Goal: Task Accomplishment & Management: Complete application form

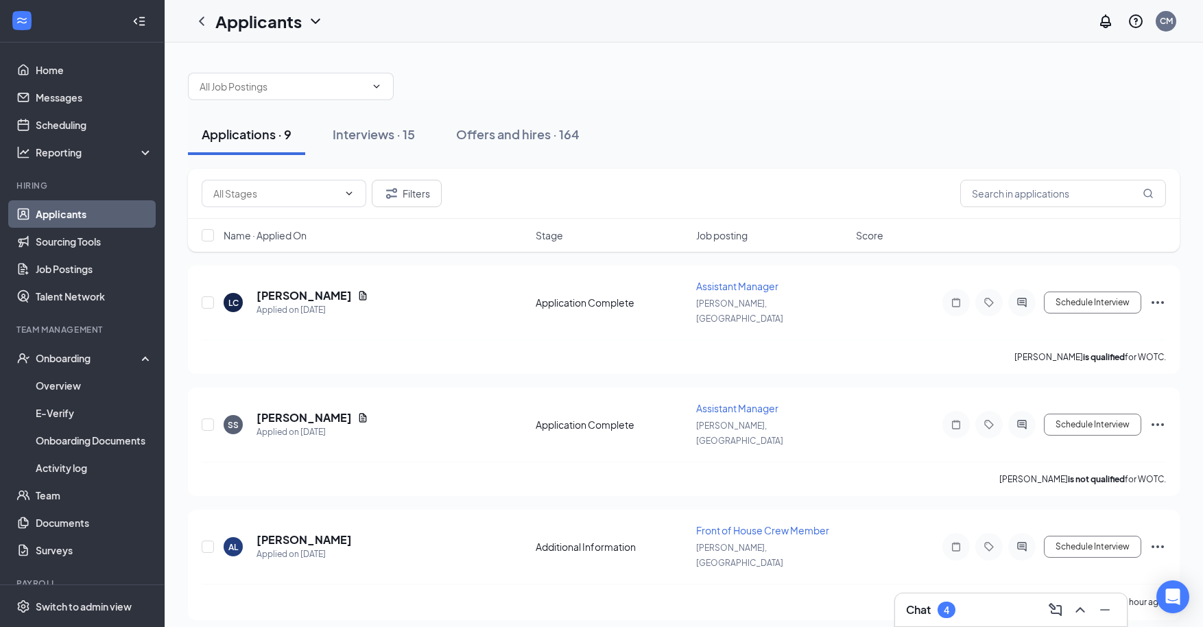
click at [36, 200] on link "Applicants" at bounding box center [94, 213] width 117 height 27
click at [67, 205] on link "Applicants" at bounding box center [94, 213] width 117 height 27
click at [376, 136] on div "Interviews · 15" at bounding box center [374, 134] width 82 height 17
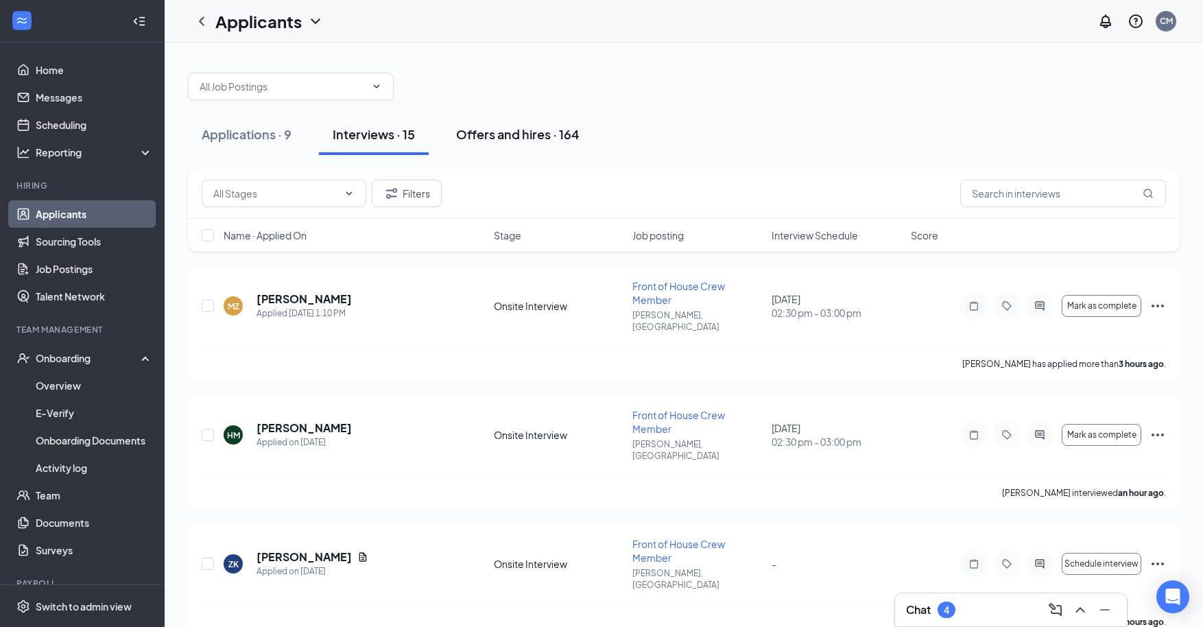
click at [530, 134] on div "Offers and hires · 164" at bounding box center [517, 134] width 123 height 17
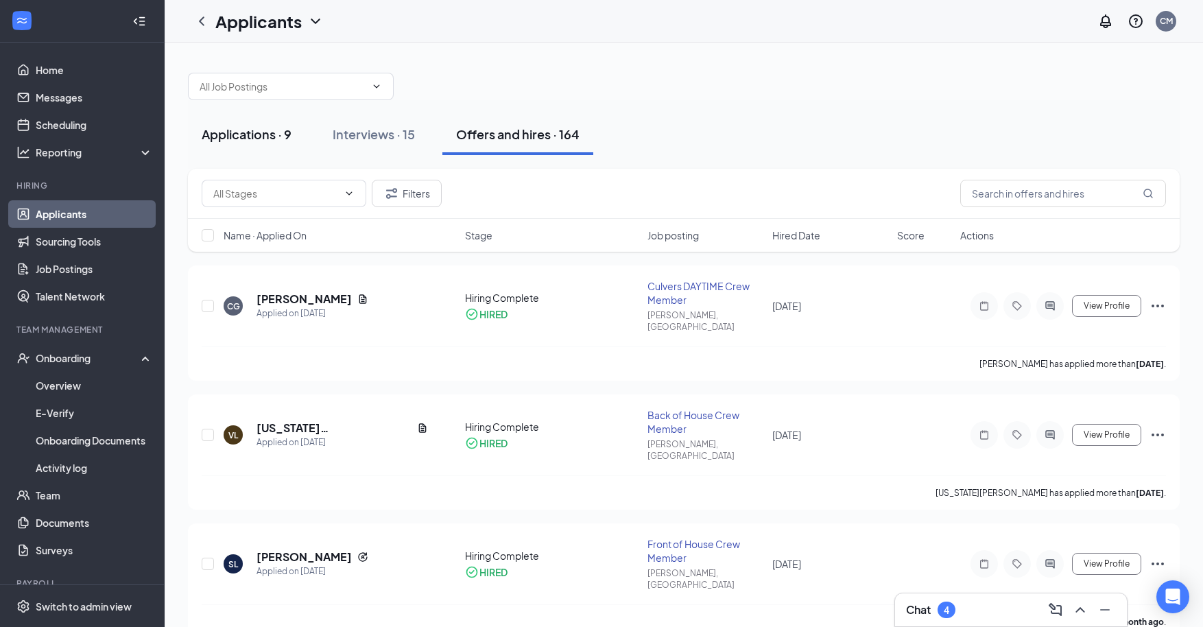
click at [254, 137] on div "Applications · 9" at bounding box center [247, 134] width 90 height 17
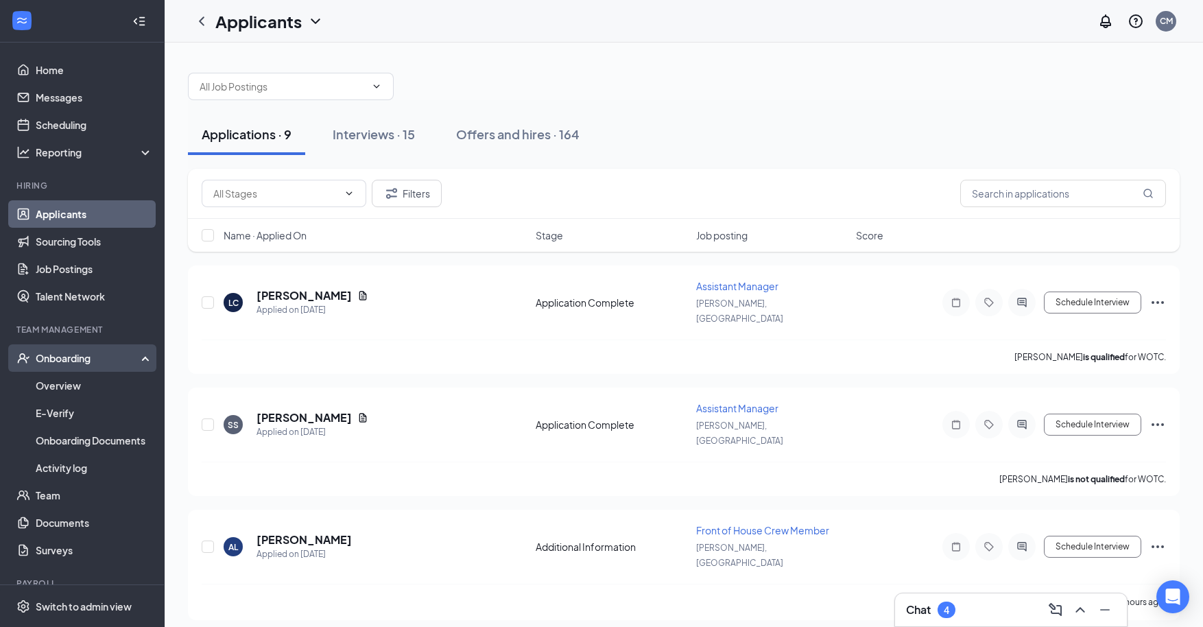
click at [62, 356] on div "Onboarding" at bounding box center [89, 358] width 106 height 14
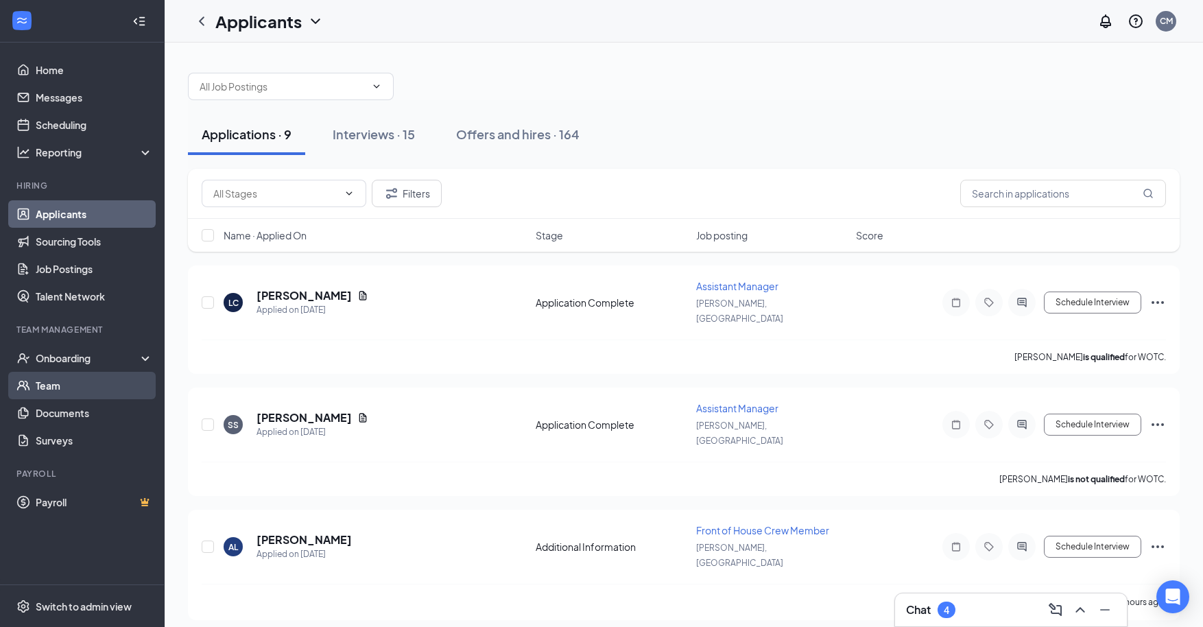
click at [52, 381] on link "Team" at bounding box center [94, 385] width 117 height 27
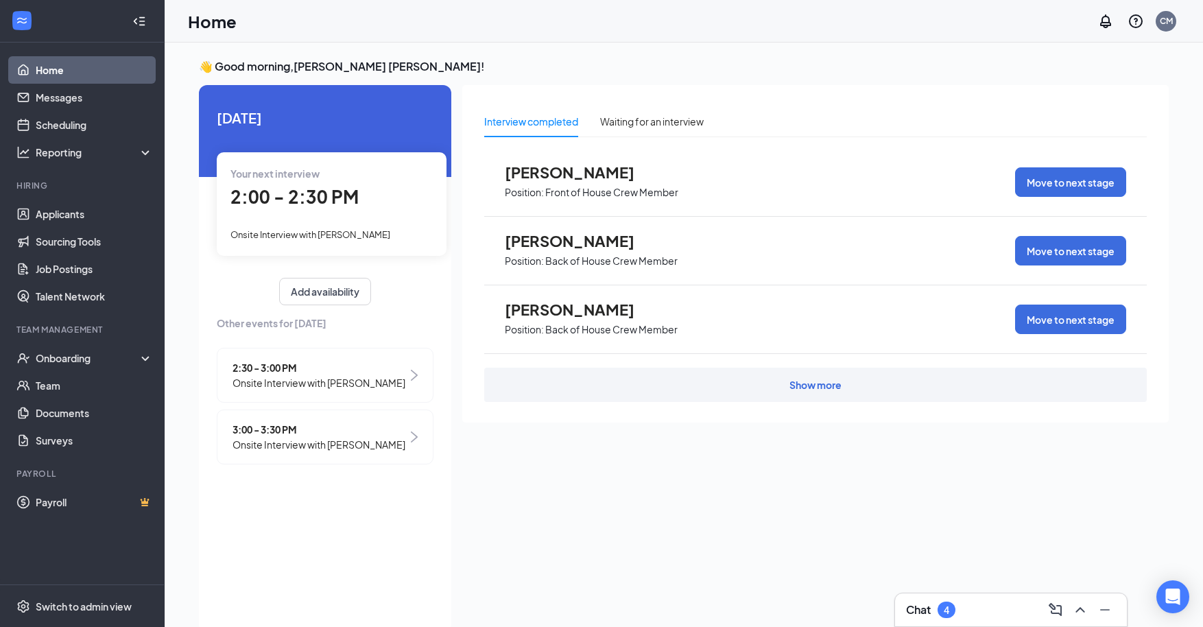
click at [530, 124] on div "Interview completed" at bounding box center [531, 121] width 94 height 15
click at [336, 378] on span "Onsite Interview with [PERSON_NAME]" at bounding box center [318, 382] width 173 height 15
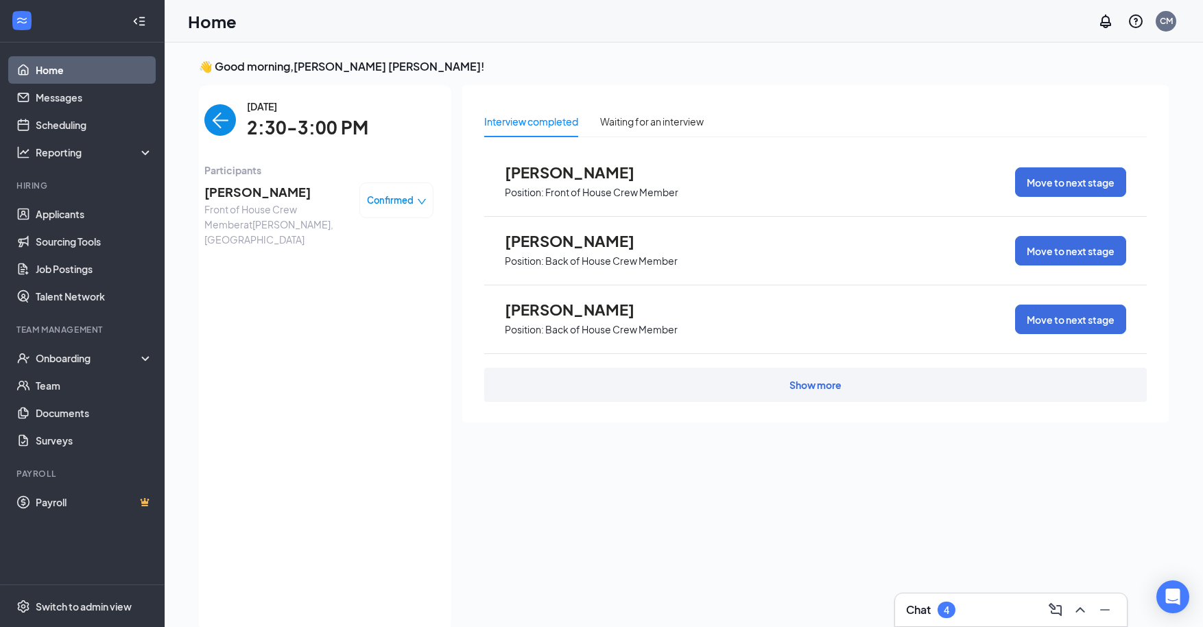
scroll to position [5, 0]
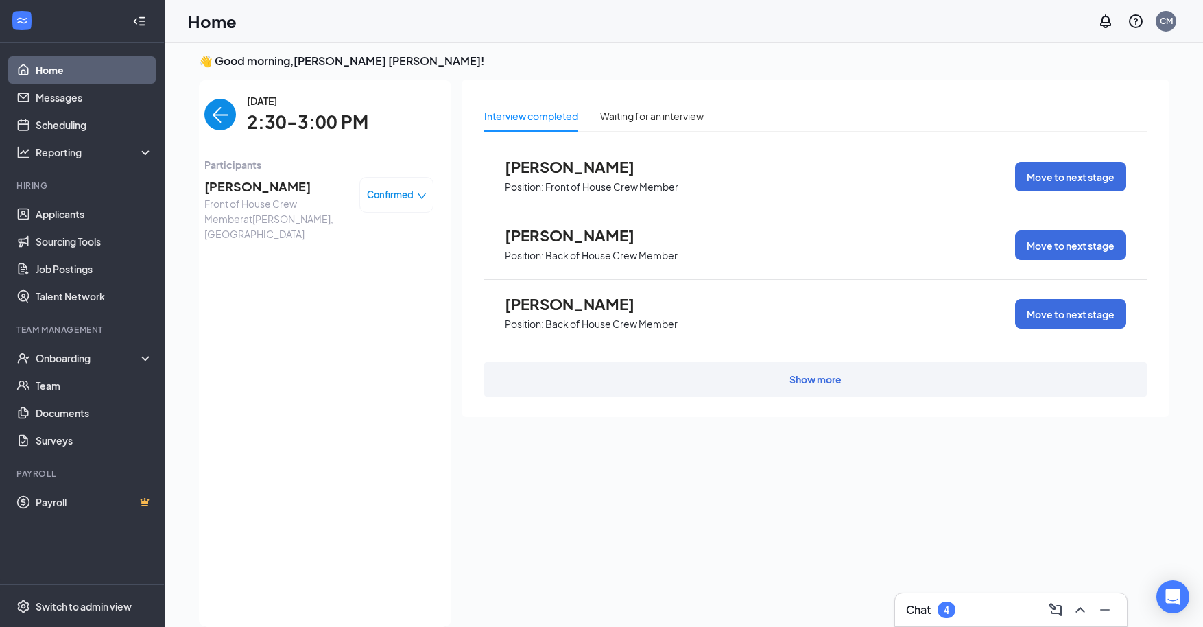
click at [272, 182] on span "[PERSON_NAME]" at bounding box center [276, 186] width 144 height 19
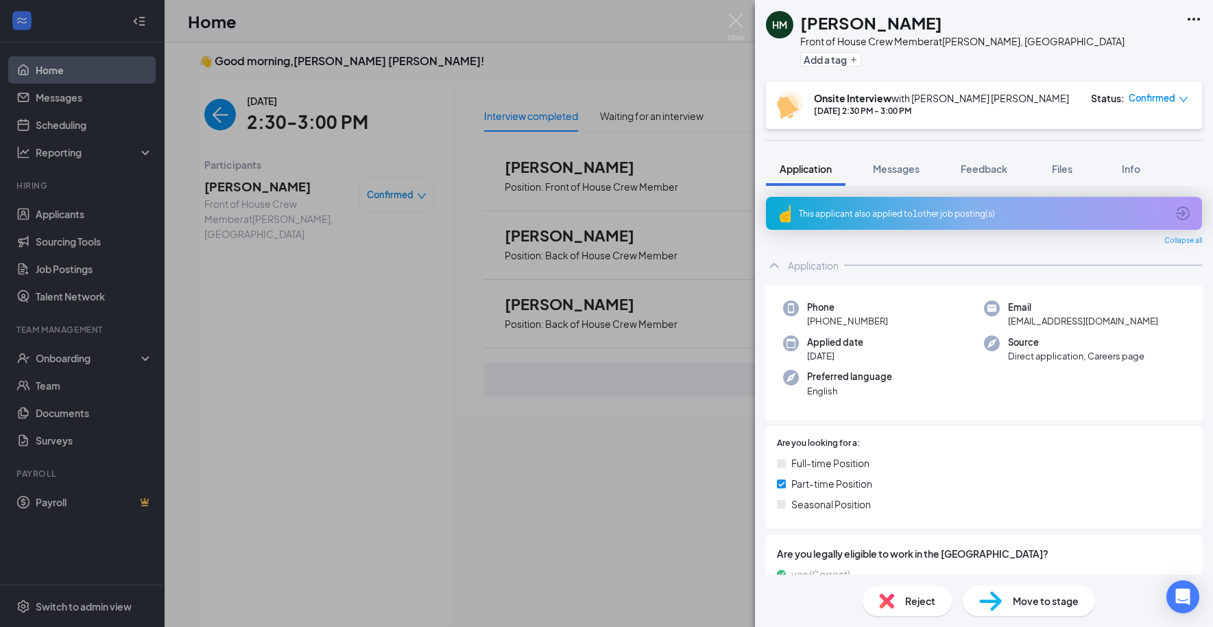
click at [1039, 601] on span "Move to stage" at bounding box center [1046, 600] width 66 height 15
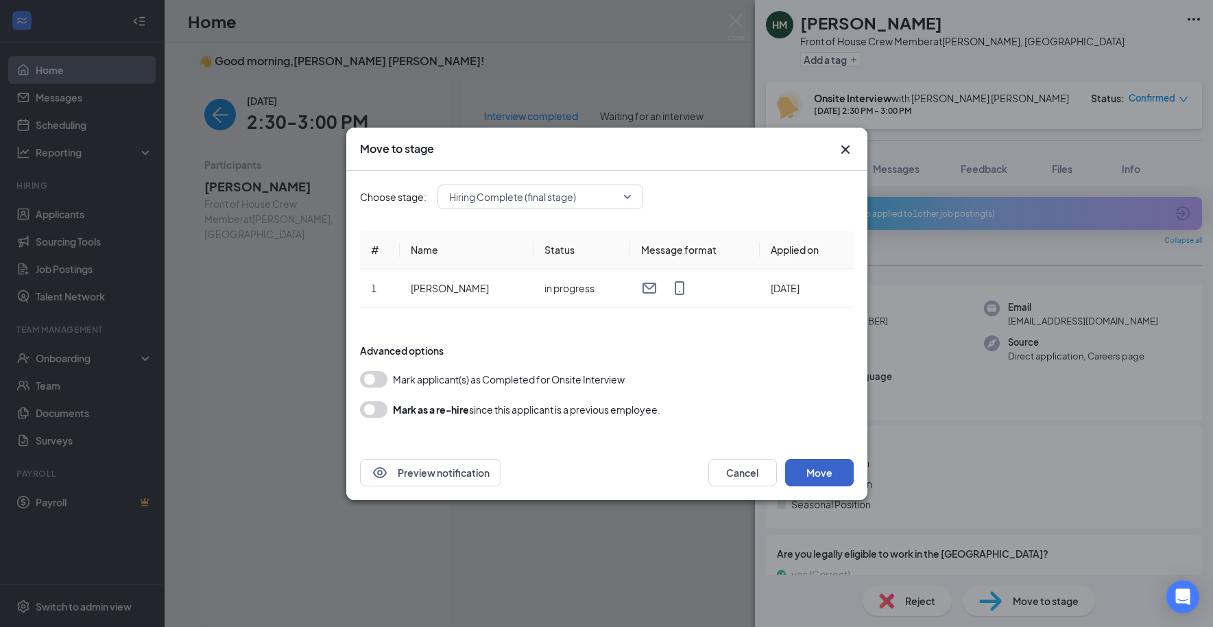
click at [818, 470] on button "Move" at bounding box center [819, 472] width 69 height 27
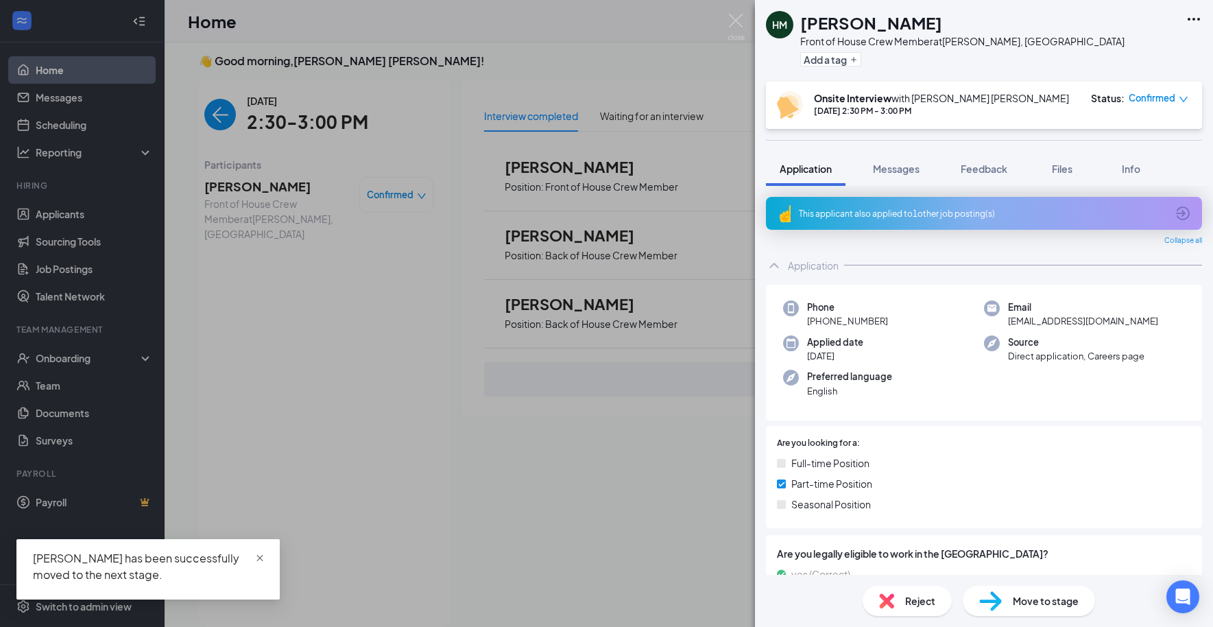
click at [262, 558] on span "close" at bounding box center [260, 558] width 10 height 10
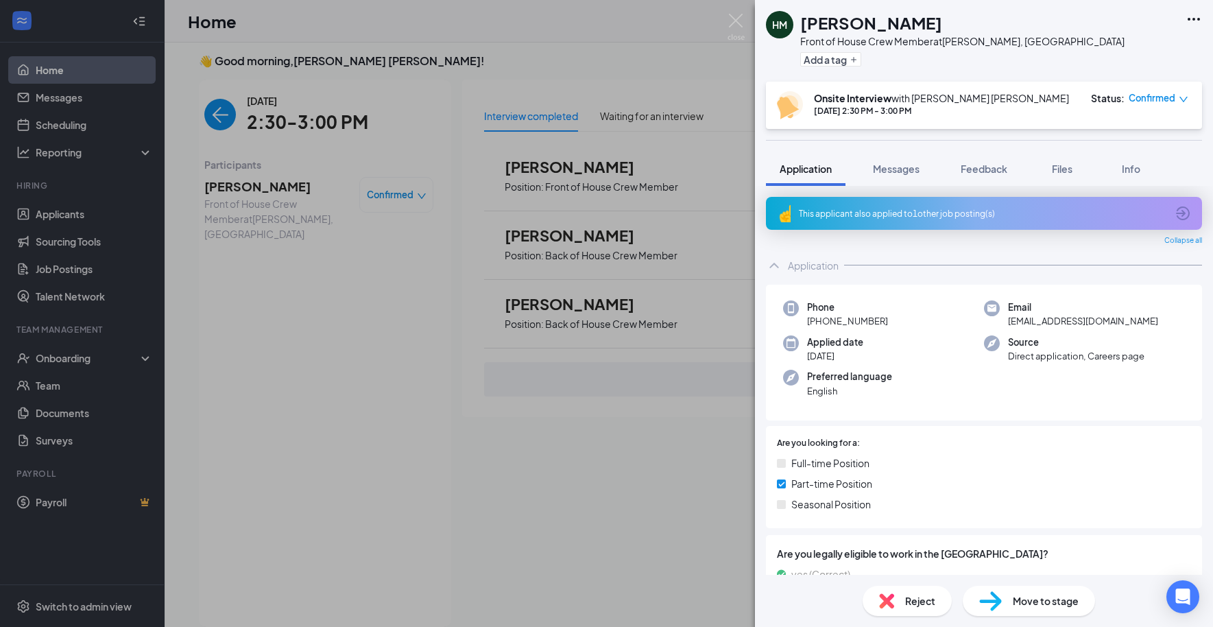
click at [217, 105] on div "[PERSON_NAME] Front of House Crew Member at [PERSON_NAME], [GEOGRAPHIC_DATA] Ad…" at bounding box center [606, 313] width 1213 height 627
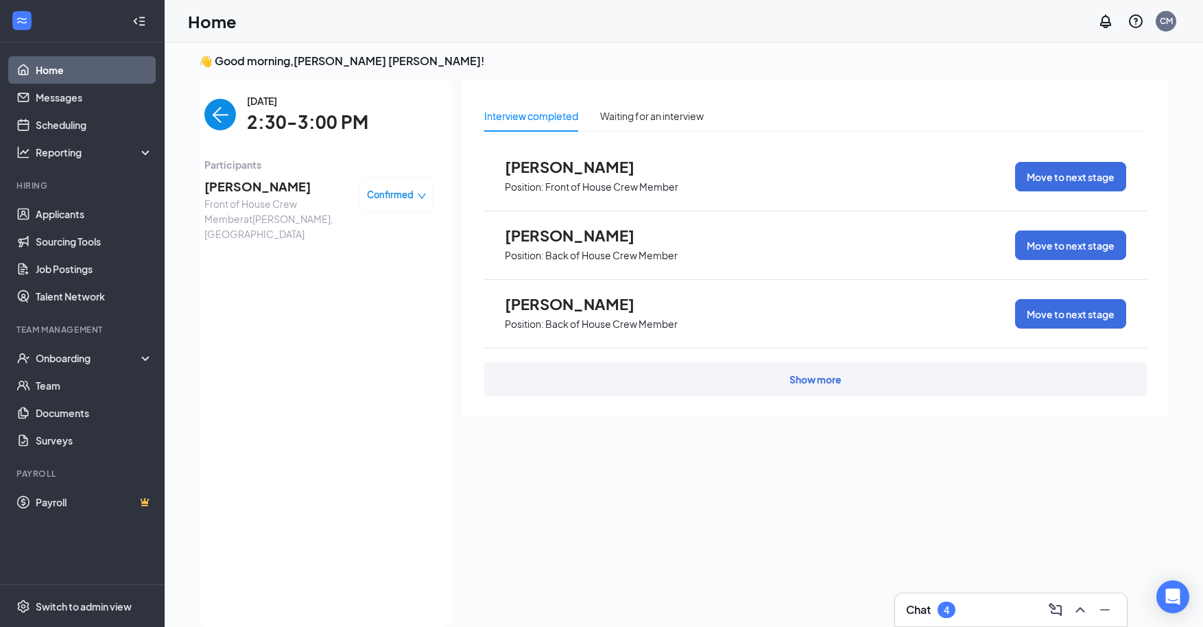
click at [217, 114] on img "back-button" at bounding box center [220, 115] width 32 height 32
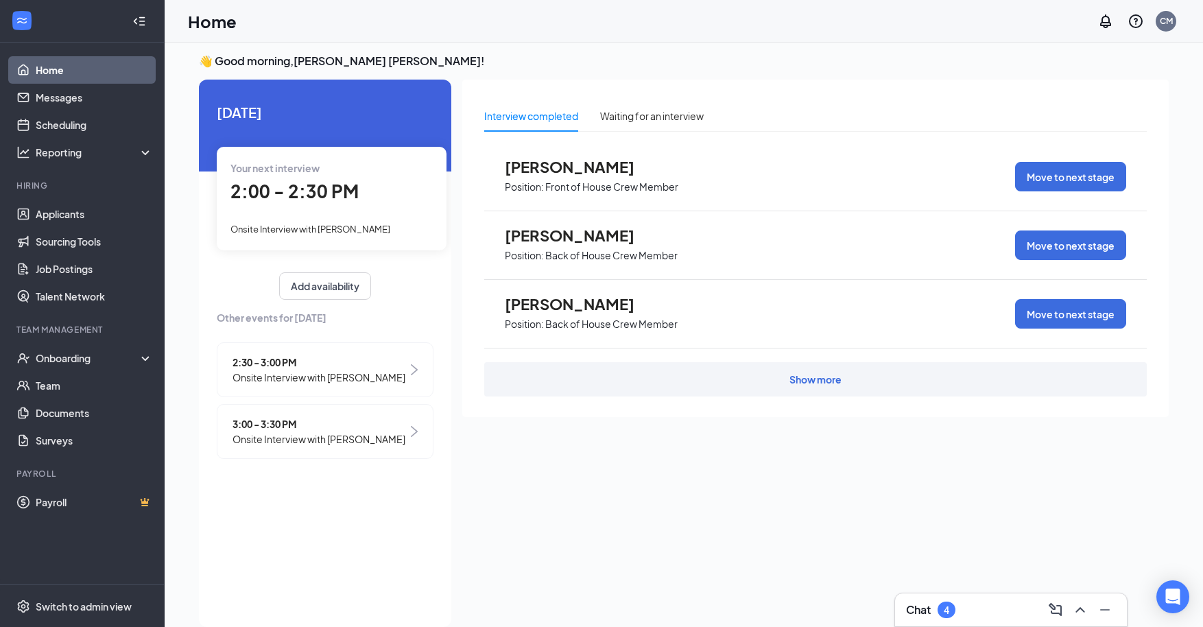
click at [282, 425] on span "3:00 - 3:30 PM" at bounding box center [318, 423] width 173 height 15
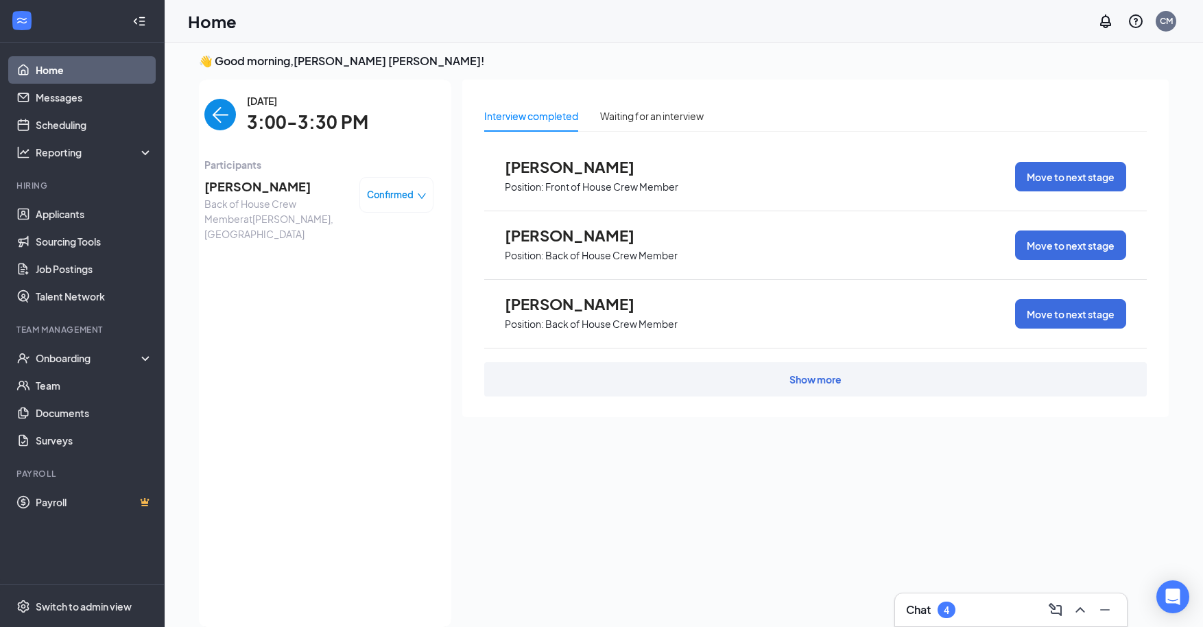
click at [273, 180] on span "[PERSON_NAME]" at bounding box center [276, 186] width 144 height 19
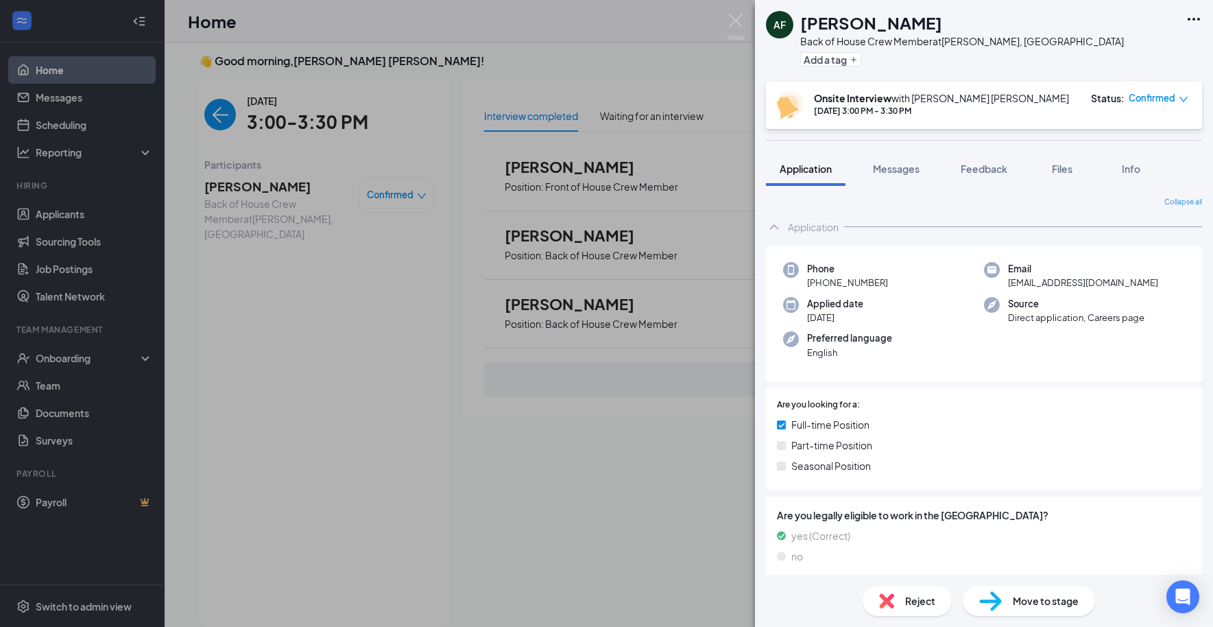
click at [1050, 596] on span "Move to stage" at bounding box center [1046, 600] width 66 height 15
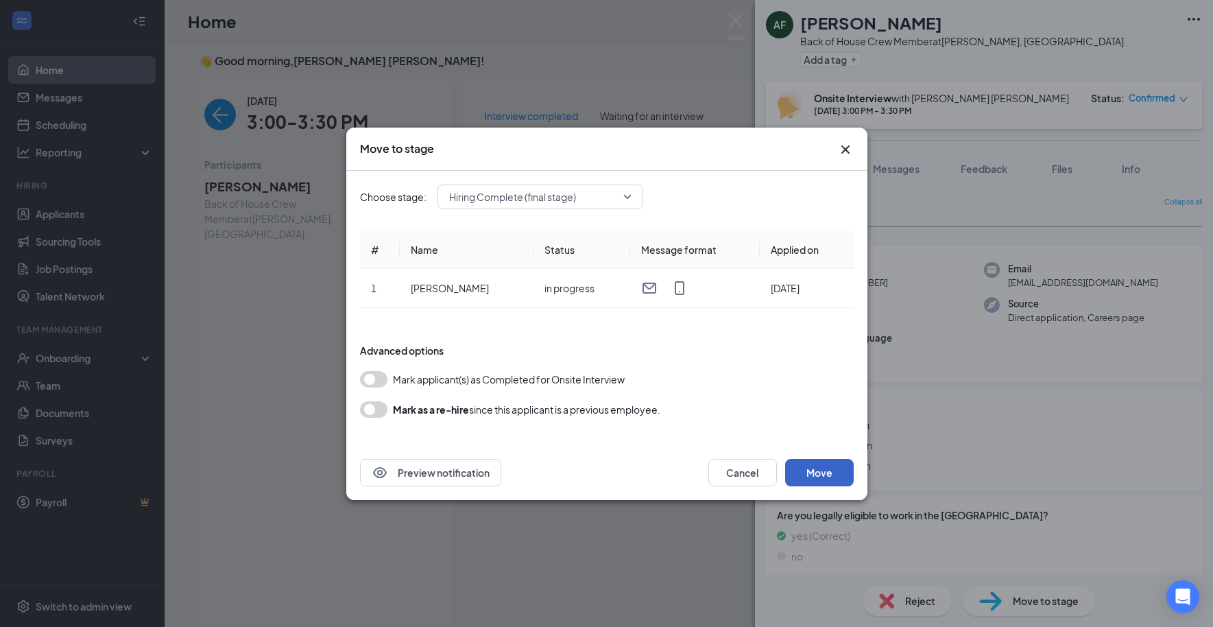
click at [807, 472] on button "Move" at bounding box center [819, 472] width 69 height 27
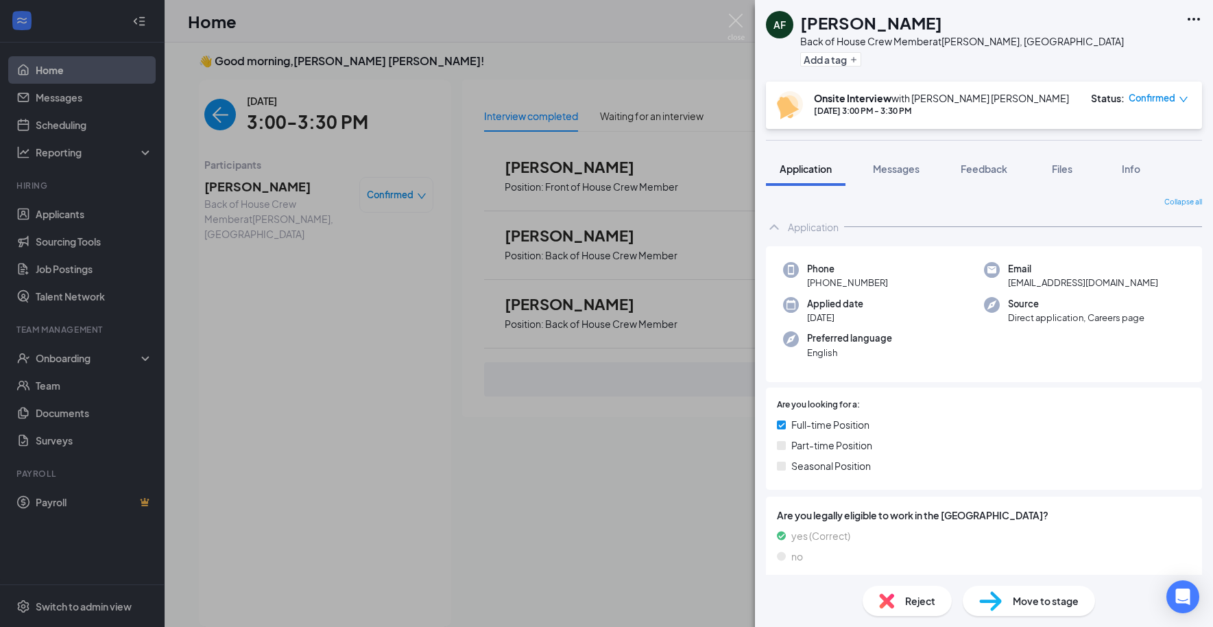
click at [72, 357] on div "AF [PERSON_NAME] Back of House Crew Member at [PERSON_NAME], [GEOGRAPHIC_DATA] …" at bounding box center [606, 313] width 1213 height 627
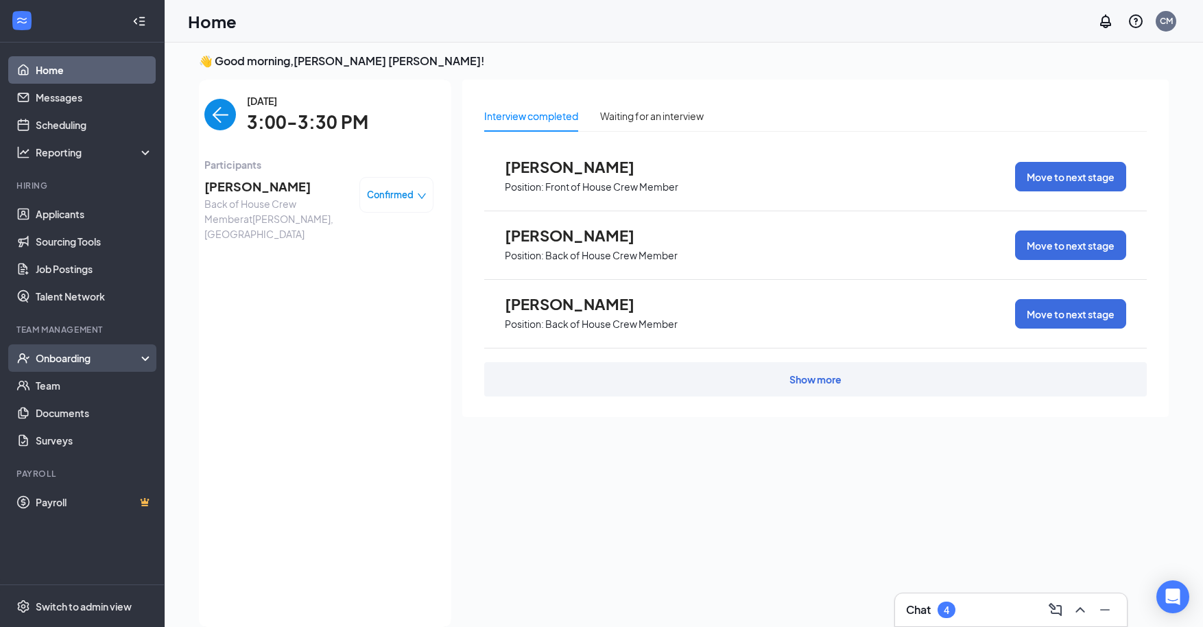
click at [73, 361] on div "Onboarding" at bounding box center [89, 358] width 106 height 14
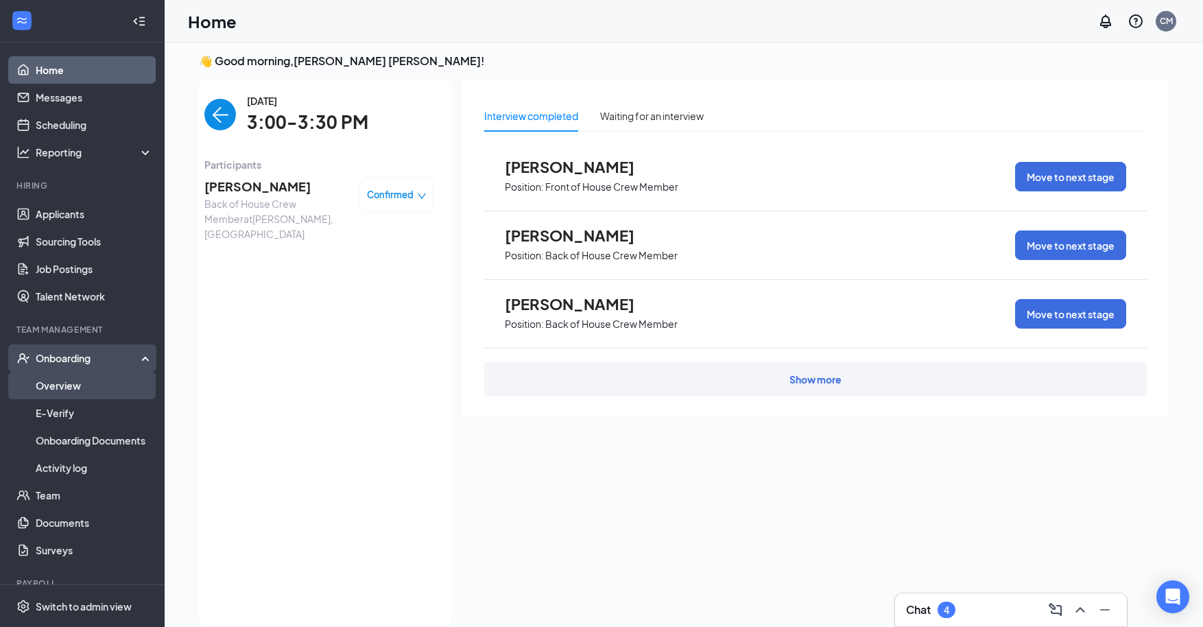
click at [69, 383] on link "Overview" at bounding box center [94, 385] width 117 height 27
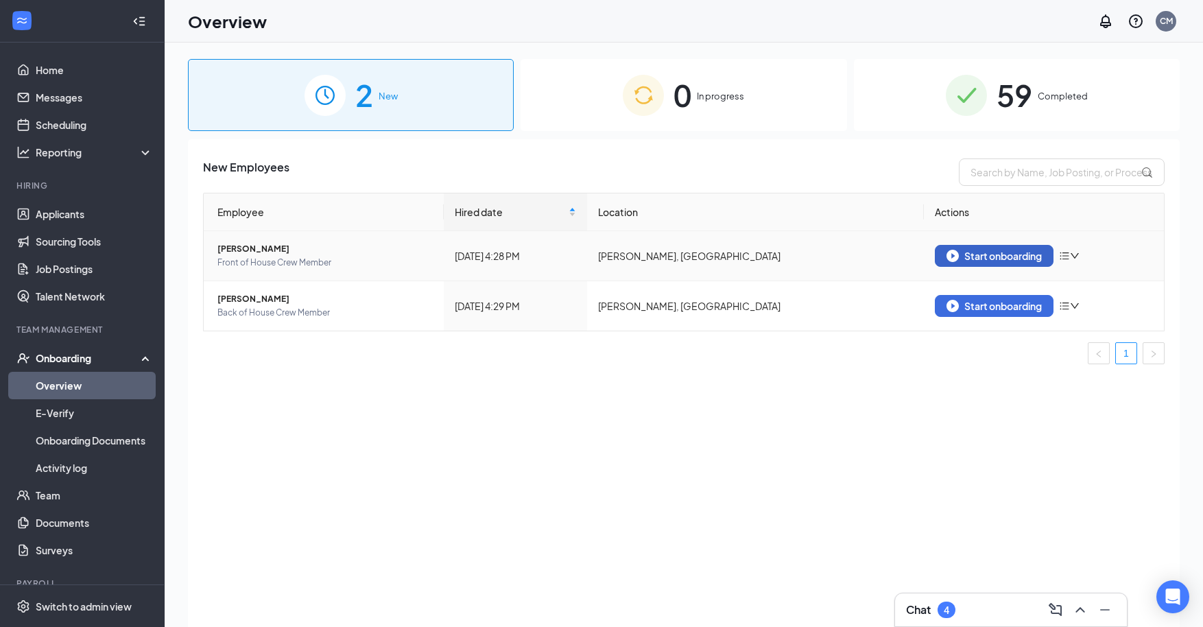
click at [1012, 257] on div "Start onboarding" at bounding box center [993, 256] width 95 height 12
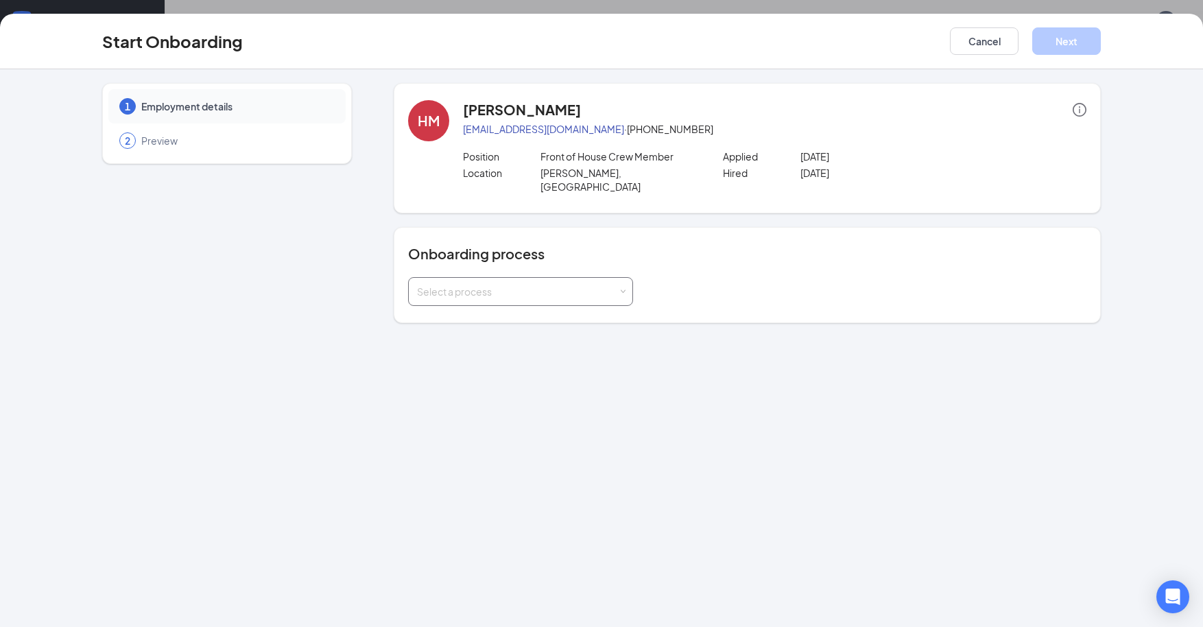
click at [625, 289] on span at bounding box center [622, 292] width 6 height 6
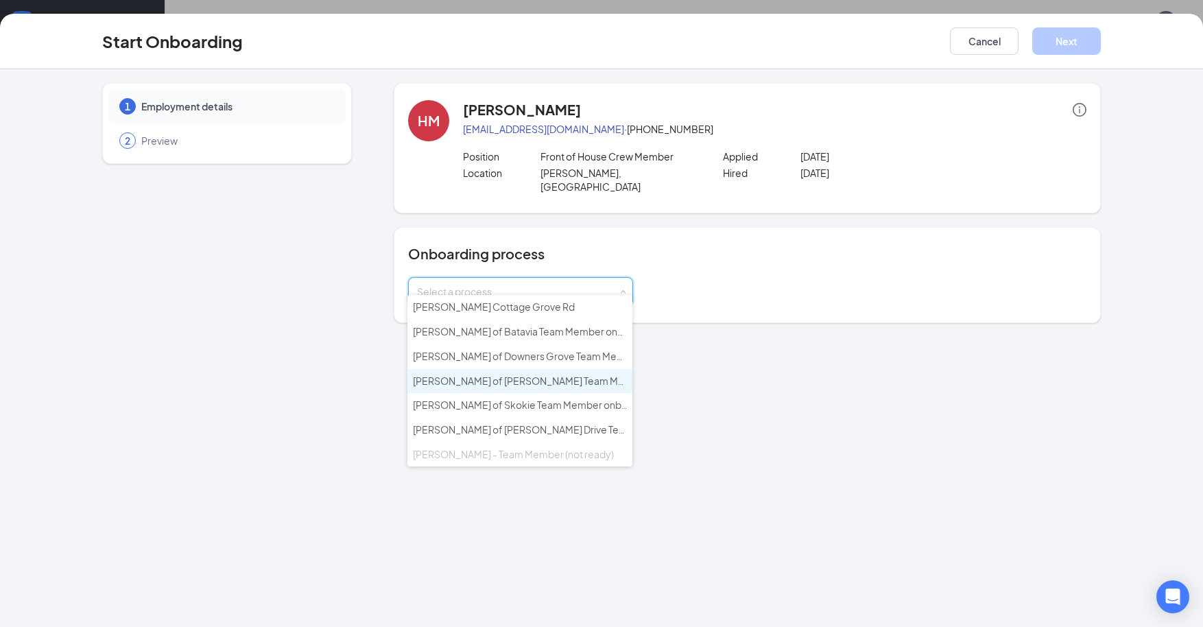
click at [532, 378] on span "[PERSON_NAME] of [PERSON_NAME] Team Member onboarding" at bounding box center [558, 380] width 290 height 12
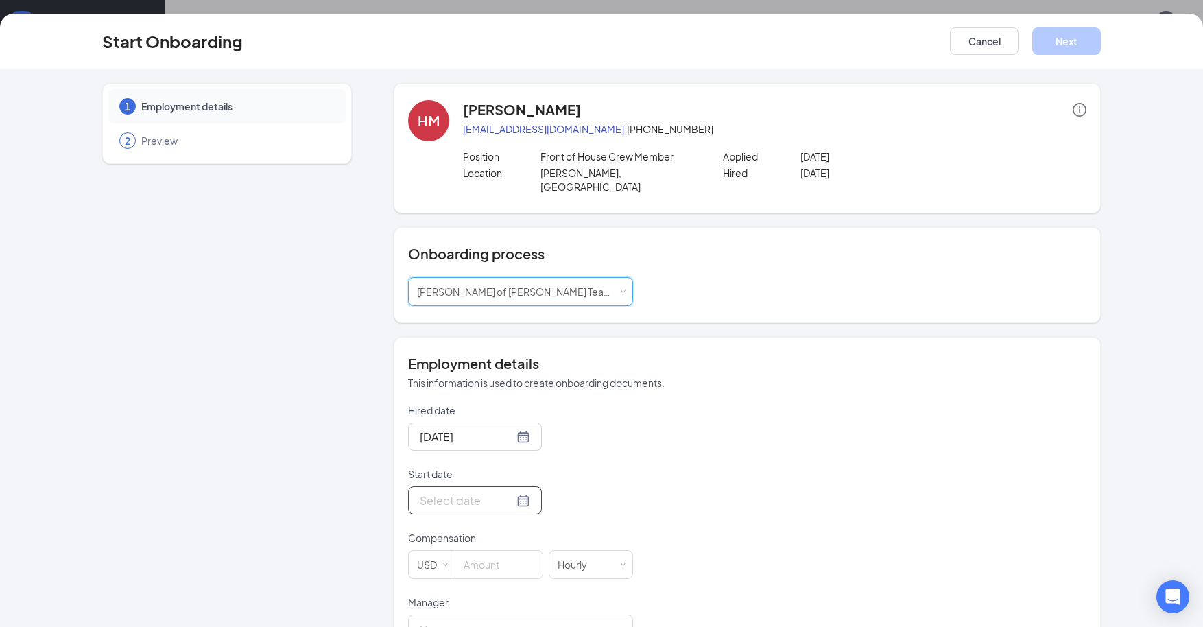
click at [511, 492] on div at bounding box center [475, 500] width 110 height 17
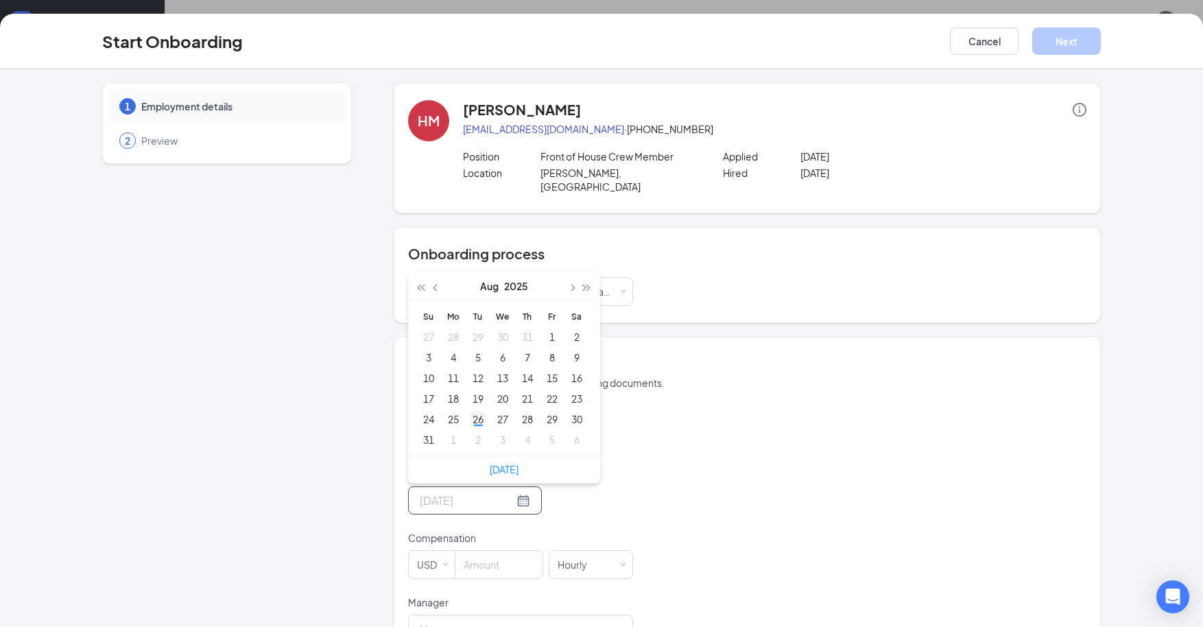
type input "[DATE]"
click at [470, 411] on div "26" at bounding box center [478, 419] width 16 height 16
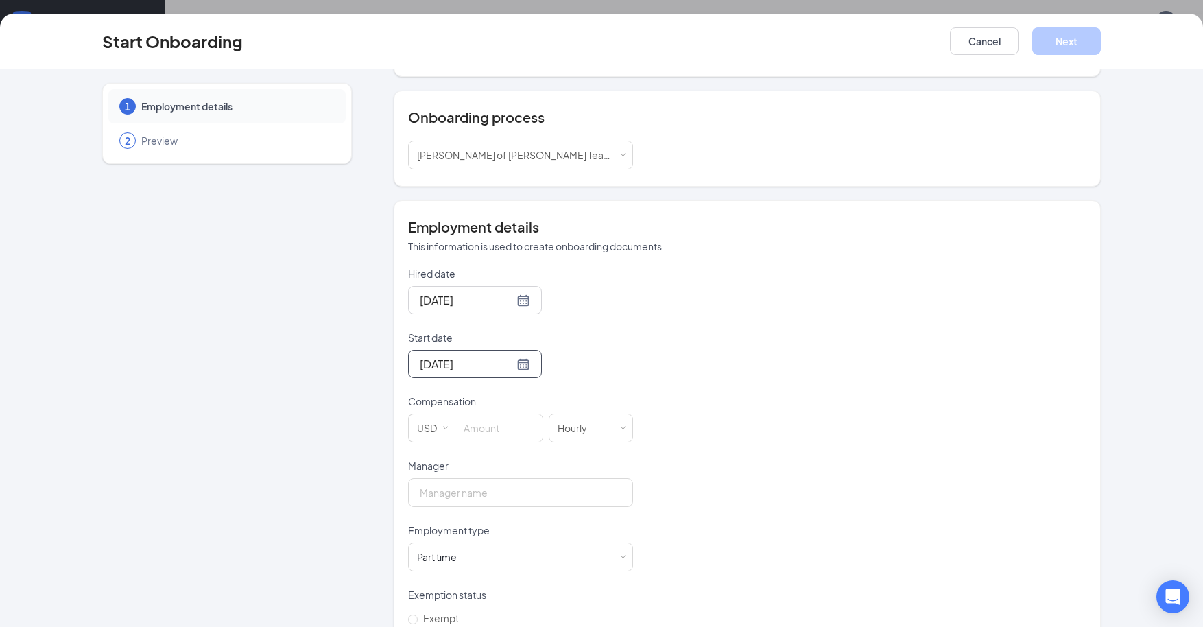
scroll to position [137, 0]
click at [619, 425] on span at bounding box center [622, 428] width 6 height 6
click at [580, 437] on li "Hourly" at bounding box center [585, 442] width 84 height 23
click at [489, 414] on input at bounding box center [498, 427] width 87 height 27
type input "14"
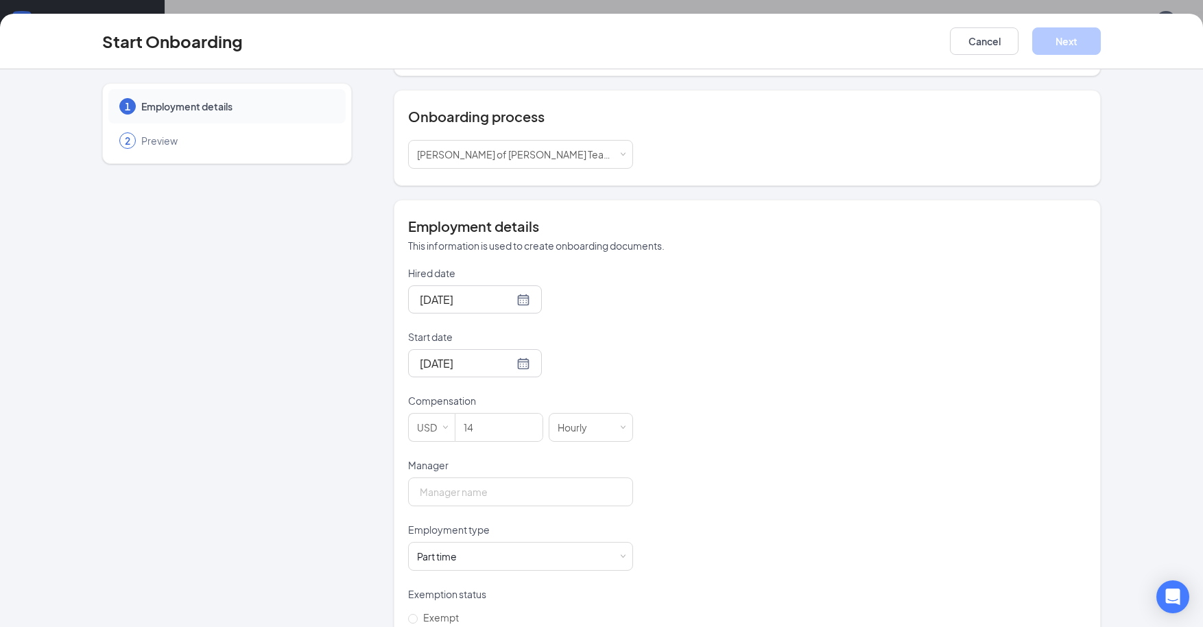
click at [508, 458] on p "Manager" at bounding box center [520, 465] width 225 height 14
click at [508, 477] on input "Manager" at bounding box center [520, 491] width 225 height 29
click at [482, 484] on input "Manager" at bounding box center [520, 491] width 225 height 29
type input "[PERSON_NAME]"
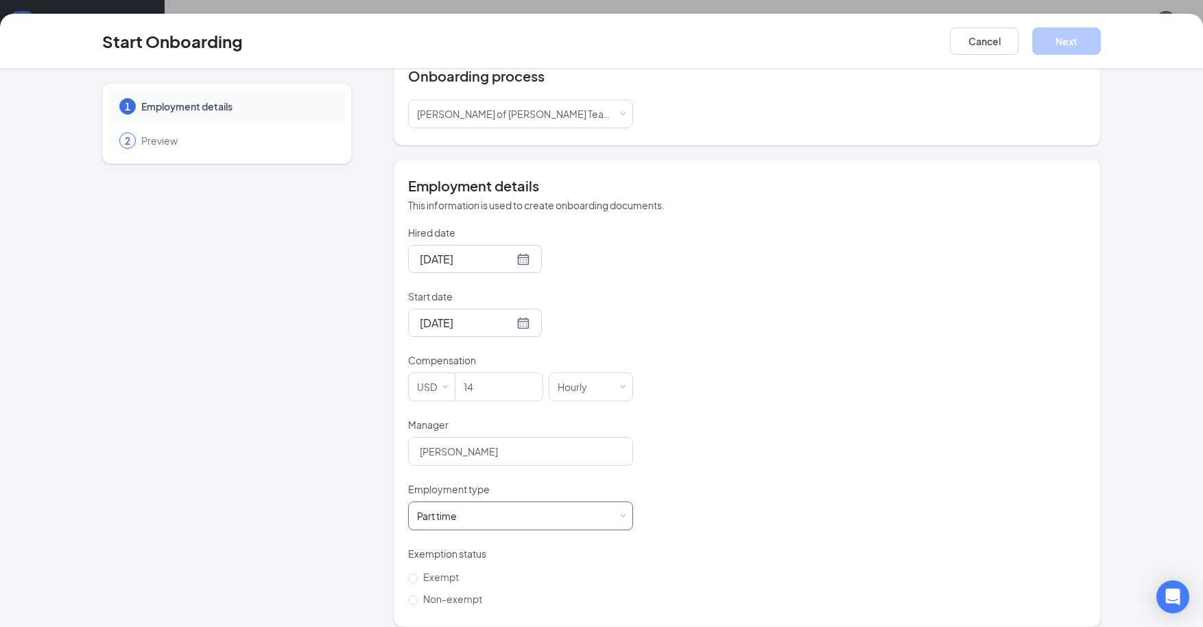
click at [619, 513] on span at bounding box center [622, 516] width 6 height 6
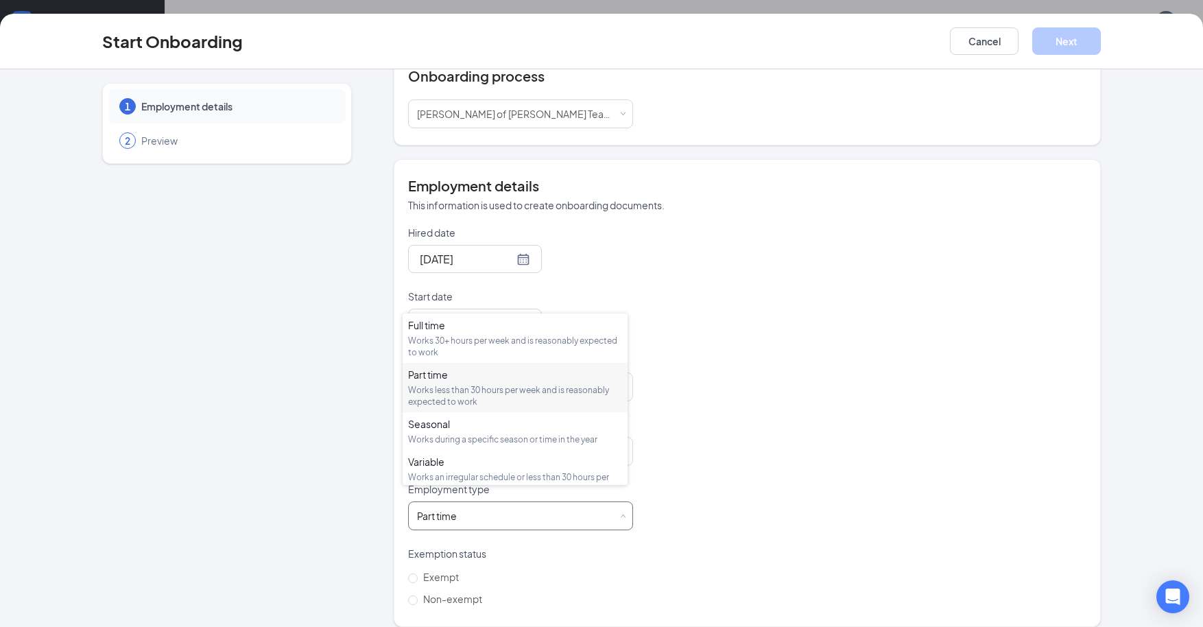
click at [463, 383] on div "Part time Works less than 30 hours per week and is reasonably expected to work" at bounding box center [515, 388] width 214 height 40
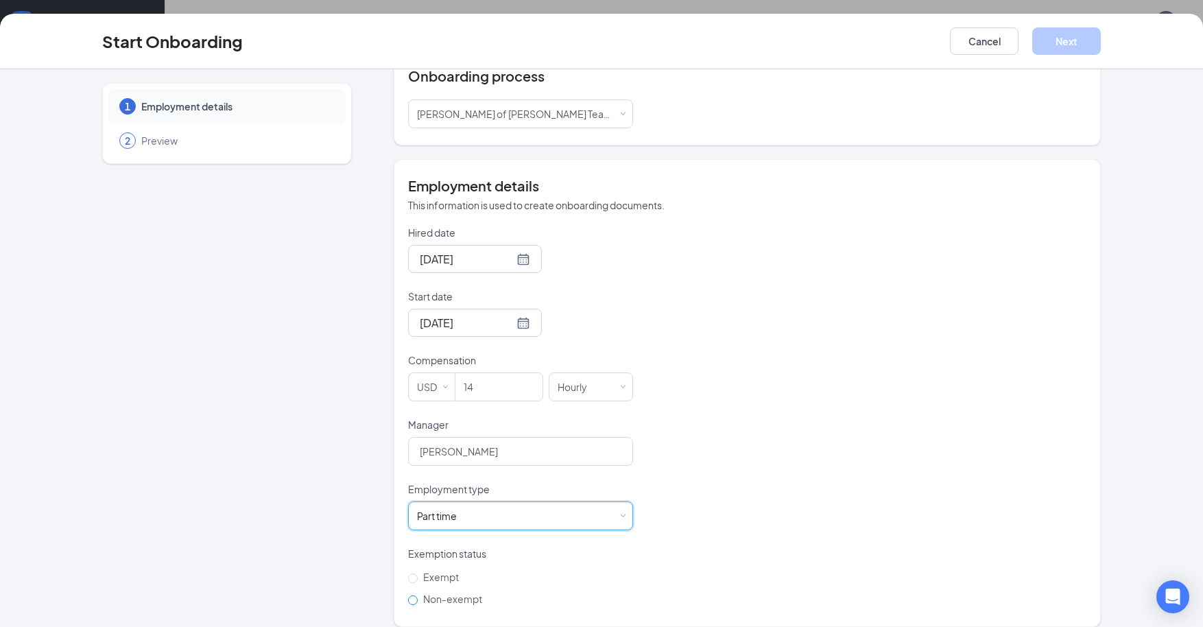
click at [408, 595] on input "Non-exempt" at bounding box center [413, 600] width 10 height 10
radio input "true"
click at [1069, 43] on button "Next" at bounding box center [1066, 40] width 69 height 27
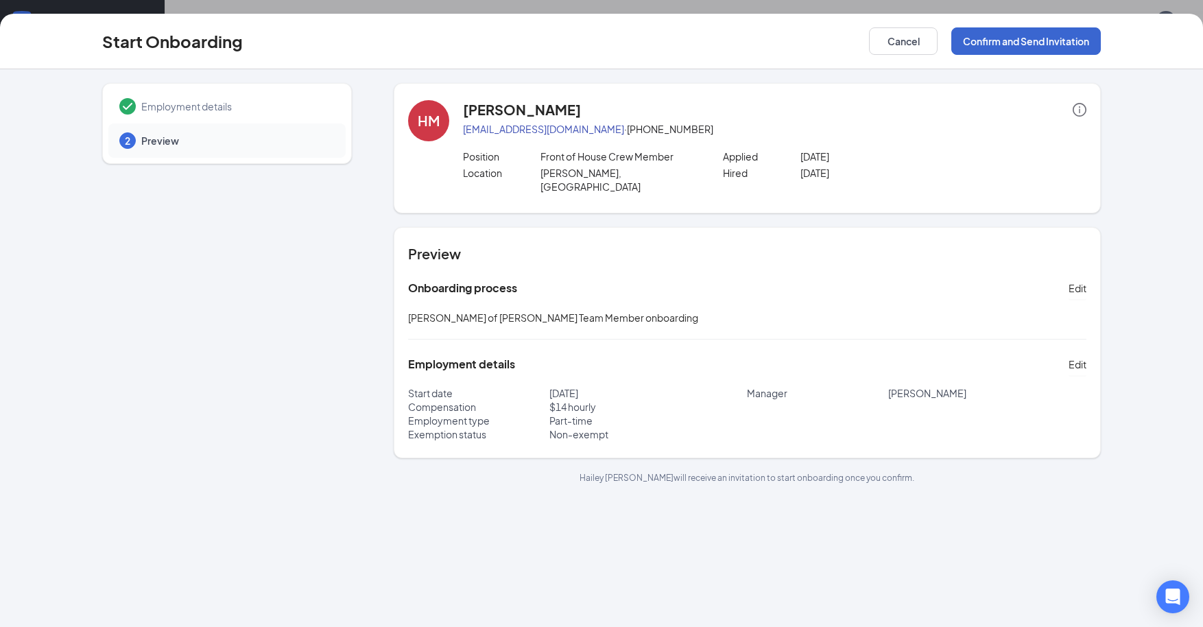
scroll to position [0, 0]
click at [1049, 43] on button "Confirm and Send Invitation" at bounding box center [1026, 40] width 150 height 27
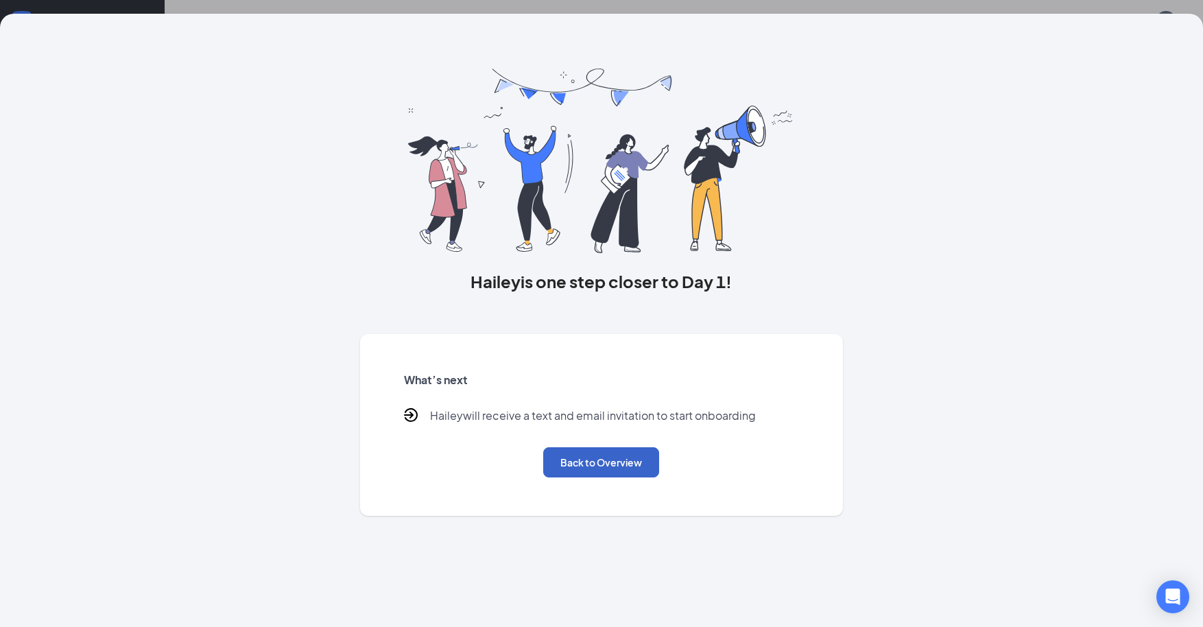
click at [604, 455] on button "Back to Overview" at bounding box center [601, 462] width 116 height 30
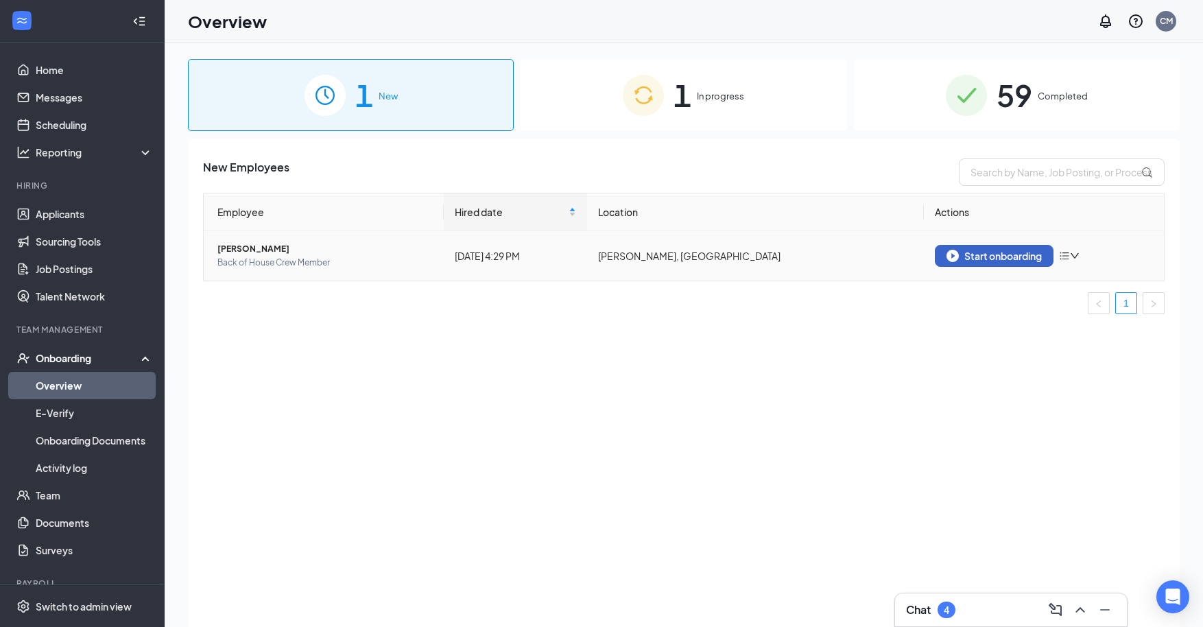
click at [992, 259] on div "Start onboarding" at bounding box center [993, 256] width 95 height 12
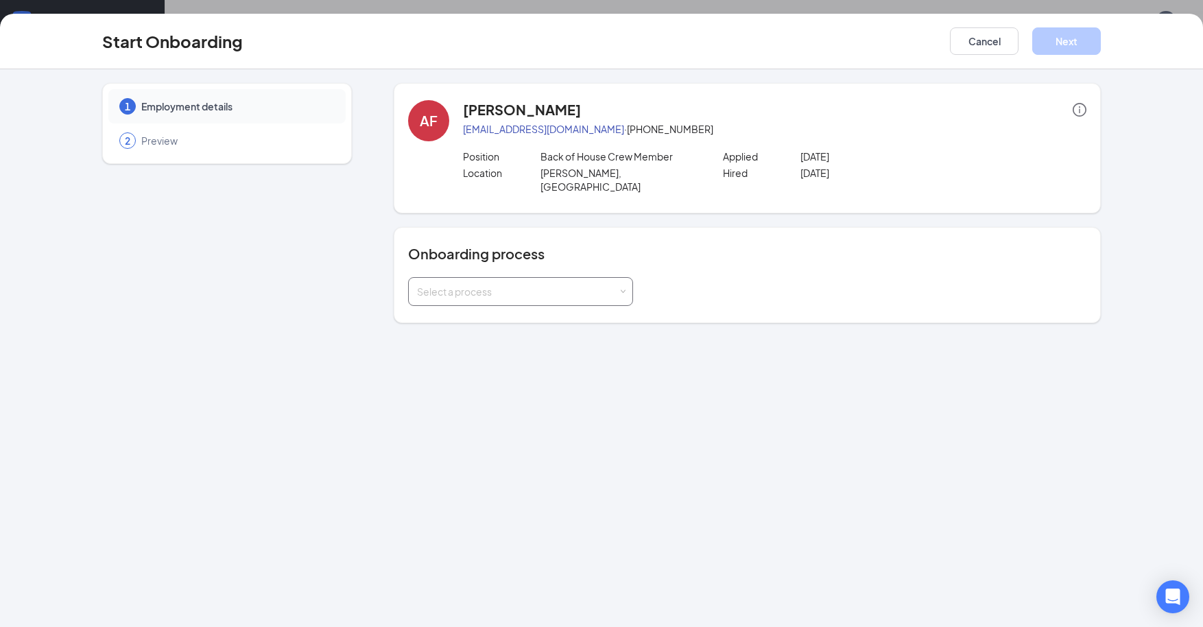
click at [623, 289] on span at bounding box center [622, 292] width 6 height 6
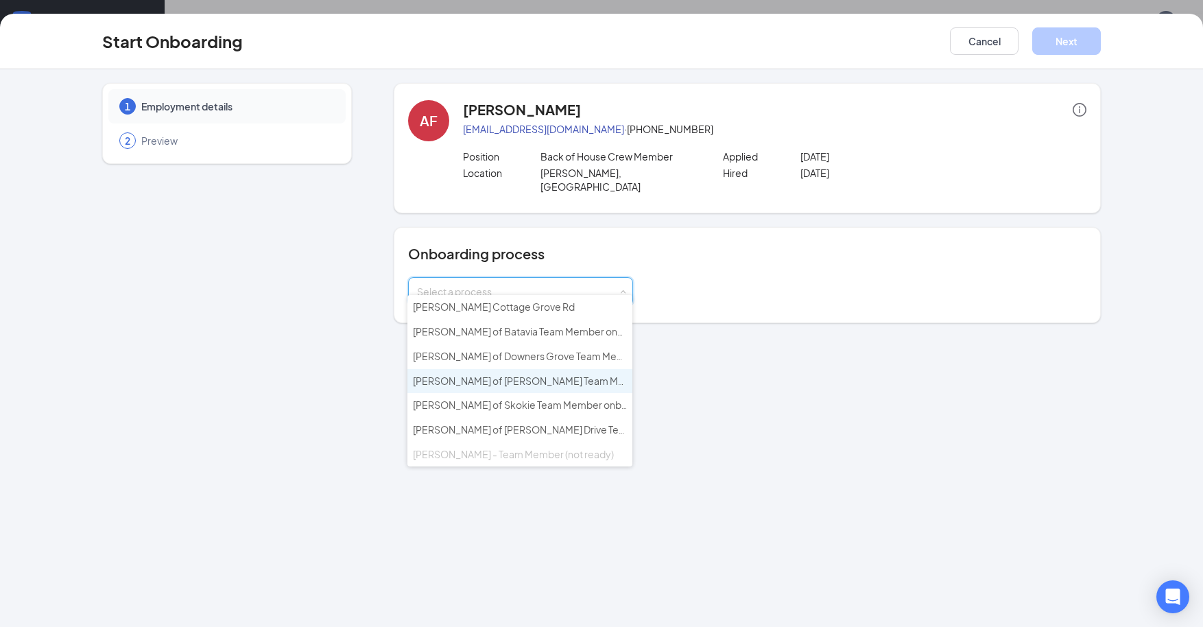
click at [550, 375] on span "[PERSON_NAME] of [PERSON_NAME] Team Member onboarding" at bounding box center [558, 380] width 290 height 12
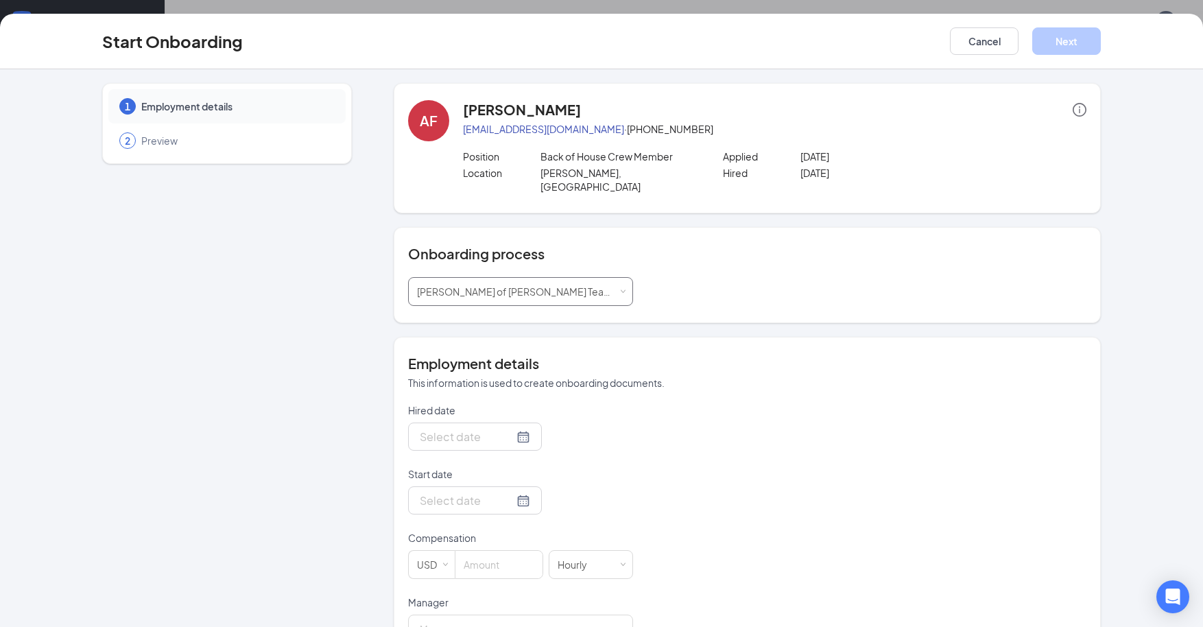
type input "[DATE]"
click at [504, 492] on div at bounding box center [475, 500] width 110 height 17
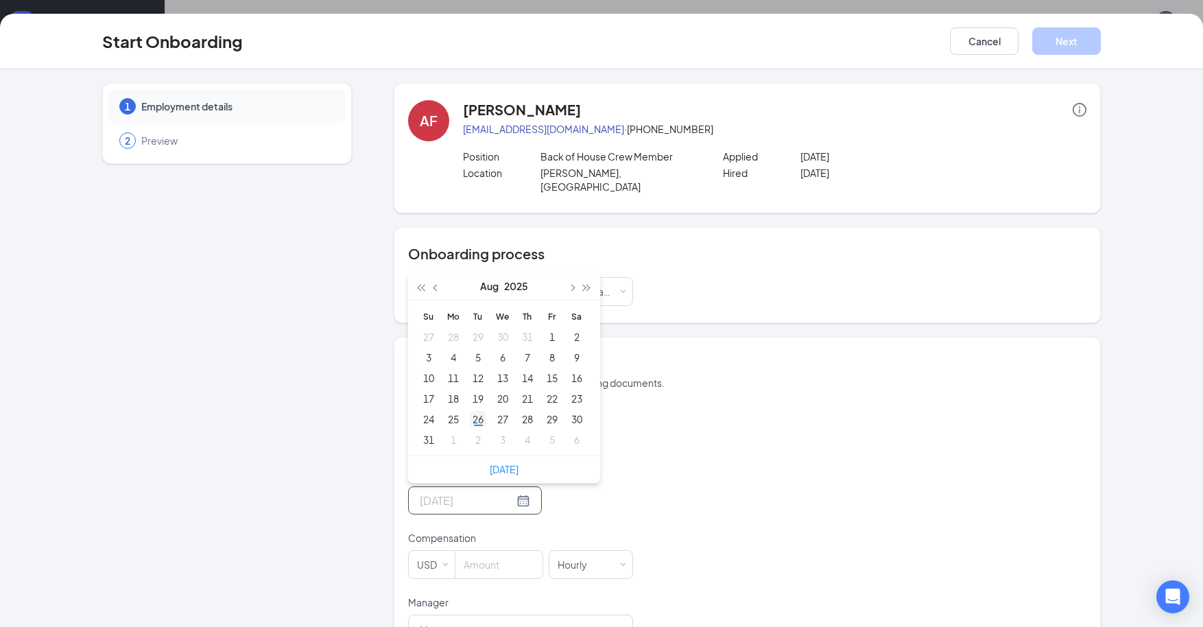
type input "[DATE]"
click at [470, 411] on div "26" at bounding box center [478, 419] width 16 height 16
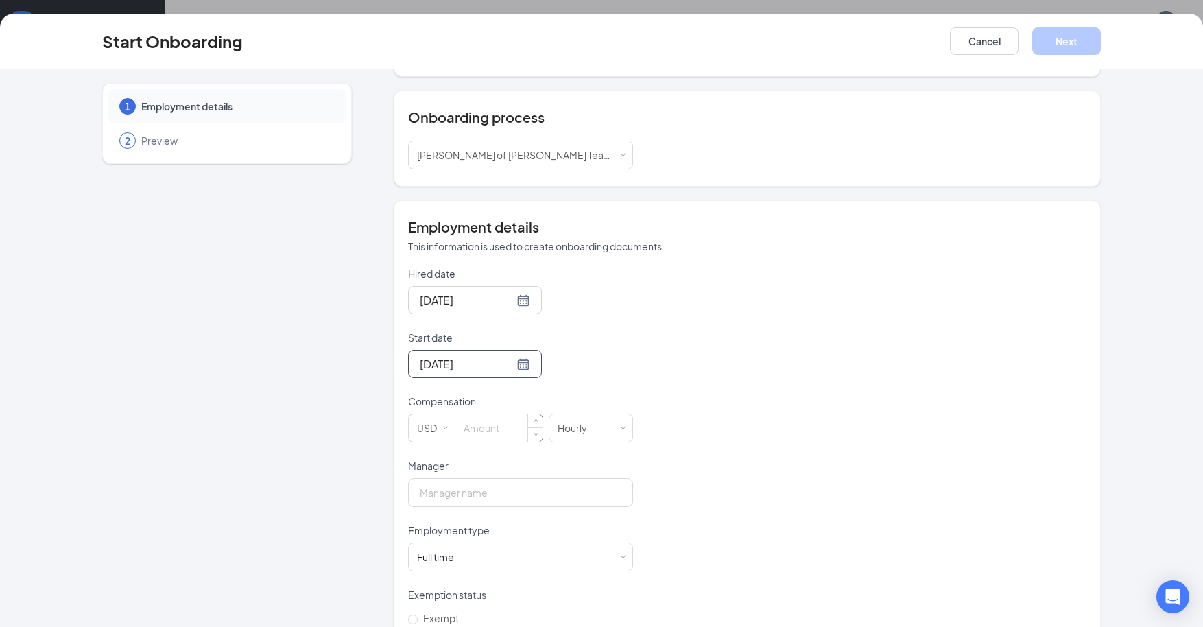
scroll to position [137, 0]
click at [488, 414] on input at bounding box center [498, 427] width 87 height 27
type input "17"
drag, startPoint x: 764, startPoint y: 485, endPoint x: 630, endPoint y: 481, distance: 133.8
click at [755, 484] on div "Hired date [DATE] Start date [DATE] [DATE] Su Mo Tu We Th Fr Sa 27 28 29 30 31 …" at bounding box center [747, 458] width 678 height 384
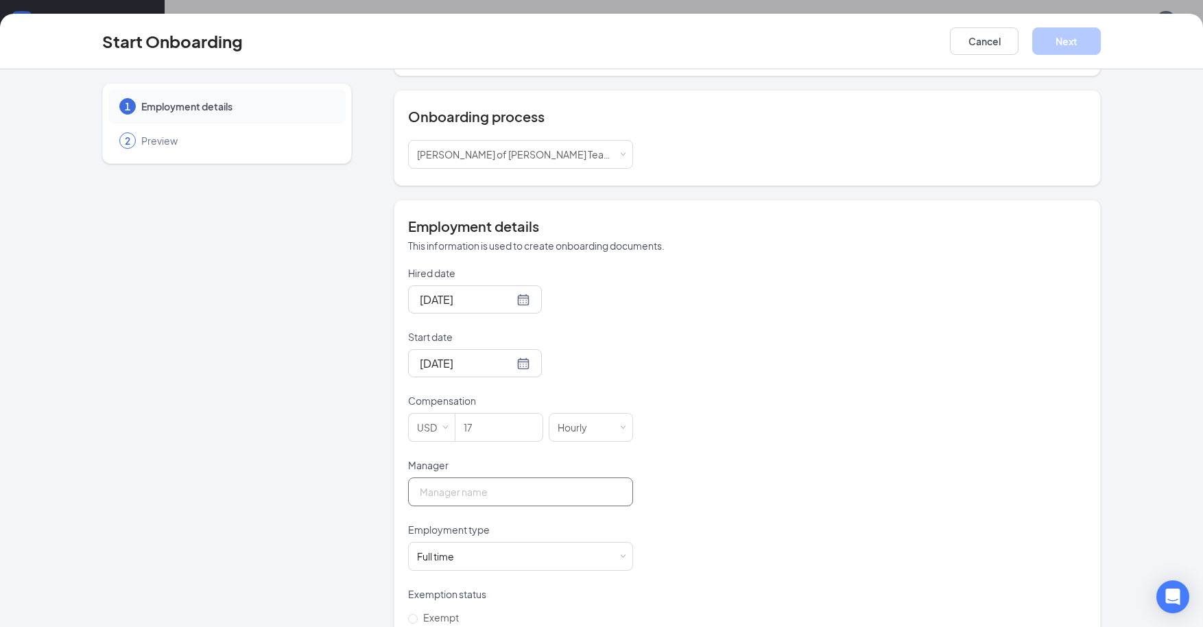
click at [556, 477] on input "Manager" at bounding box center [520, 491] width 225 height 29
type input "[PERSON_NAME]"
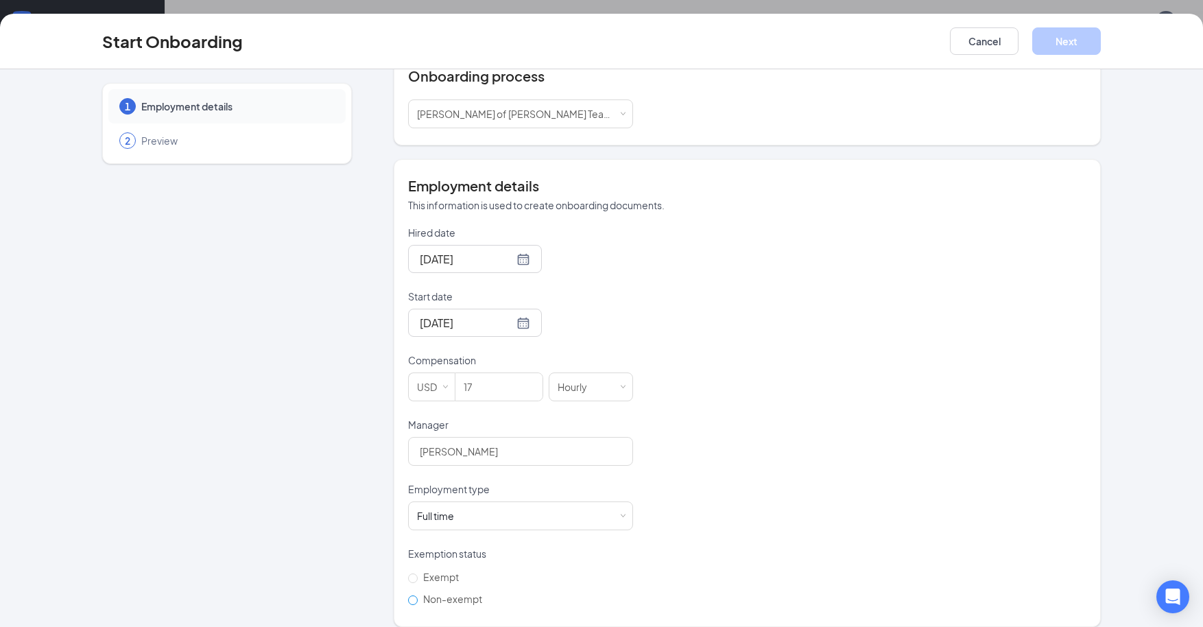
click at [409, 595] on input "Non-exempt" at bounding box center [413, 600] width 10 height 10
radio input "true"
click at [1068, 38] on button "Next" at bounding box center [1066, 40] width 69 height 27
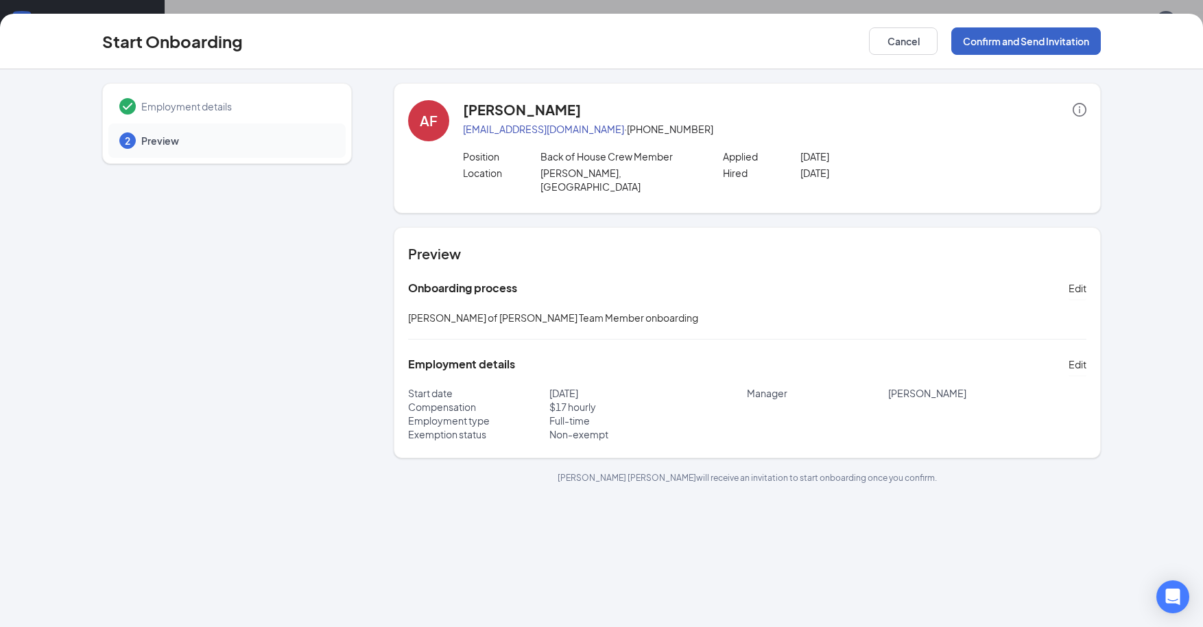
click at [1045, 45] on button "Confirm and Send Invitation" at bounding box center [1026, 40] width 150 height 27
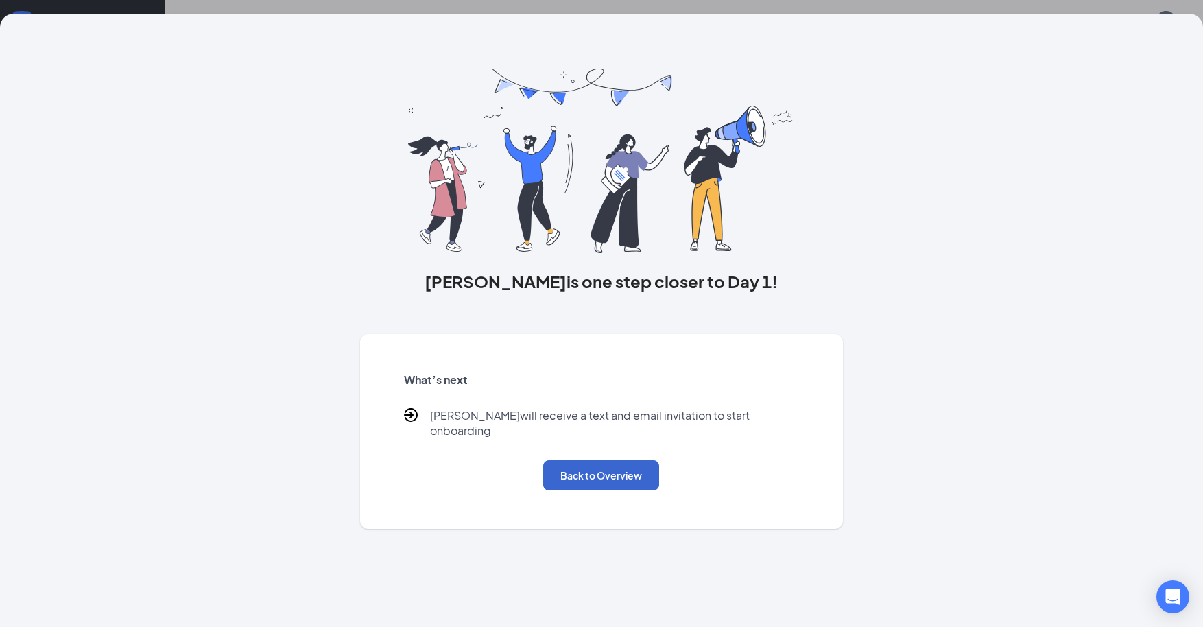
drag, startPoint x: 933, startPoint y: 269, endPoint x: 633, endPoint y: 449, distance: 350.4
click at [931, 271] on div "[PERSON_NAME] is one step closer to Day 1! What’s next [PERSON_NAME] will recei…" at bounding box center [601, 271] width 1053 height 515
click at [617, 466] on button "Back to Overview" at bounding box center [601, 475] width 116 height 30
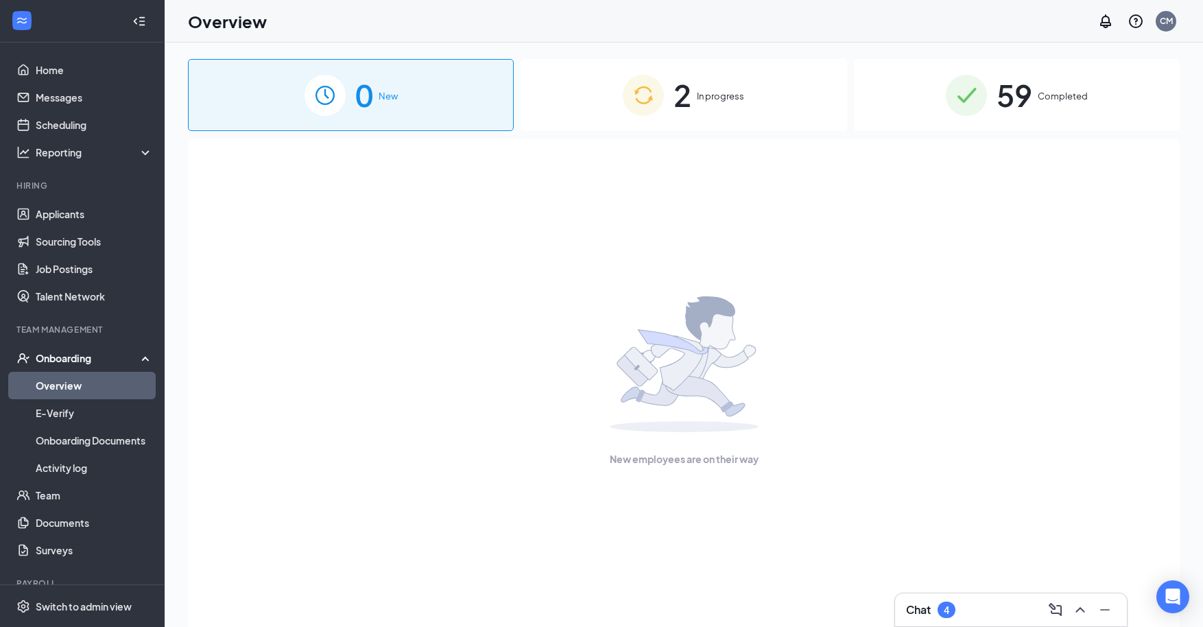
click at [814, 27] on div "Overview CM" at bounding box center [684, 21] width 1038 height 43
click at [195, 355] on div "New employees are on their way" at bounding box center [684, 400] width 992 height 522
click at [545, 80] on div "2 In progress" at bounding box center [684, 95] width 326 height 72
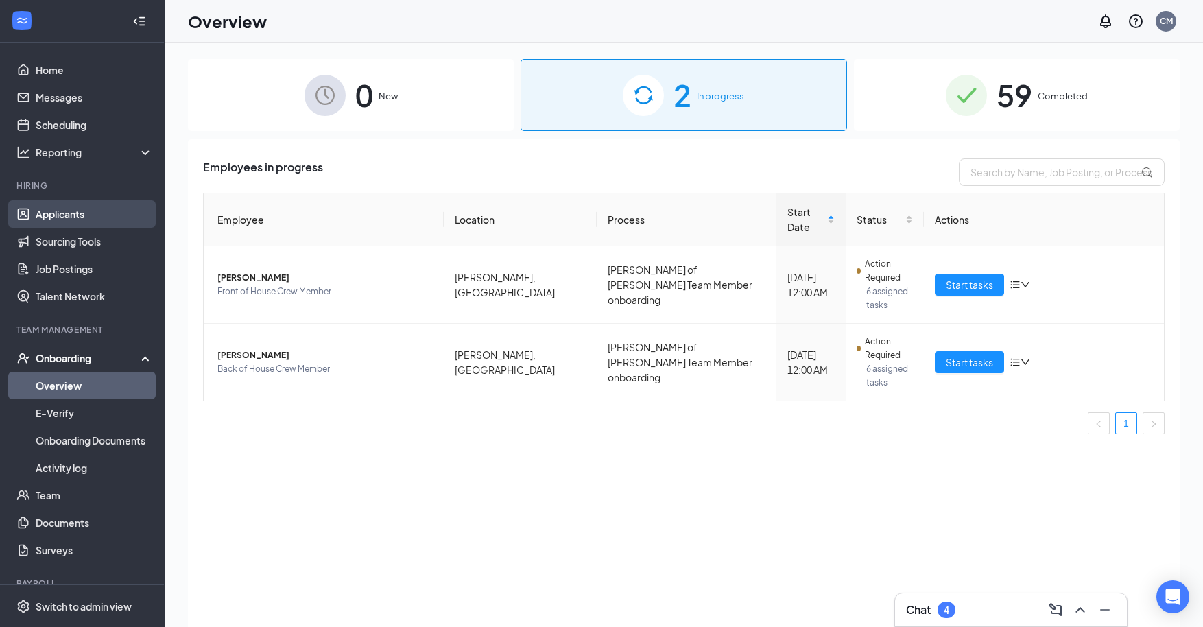
click at [52, 213] on link "Applicants" at bounding box center [94, 213] width 117 height 27
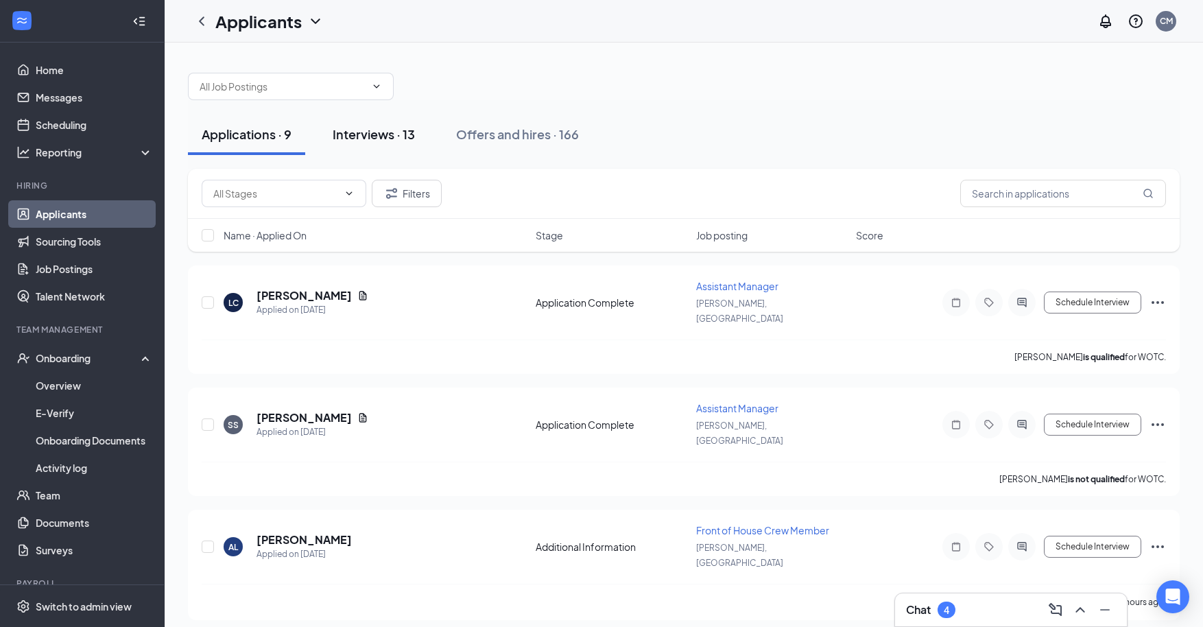
click at [366, 132] on div "Interviews · 13" at bounding box center [374, 134] width 82 height 17
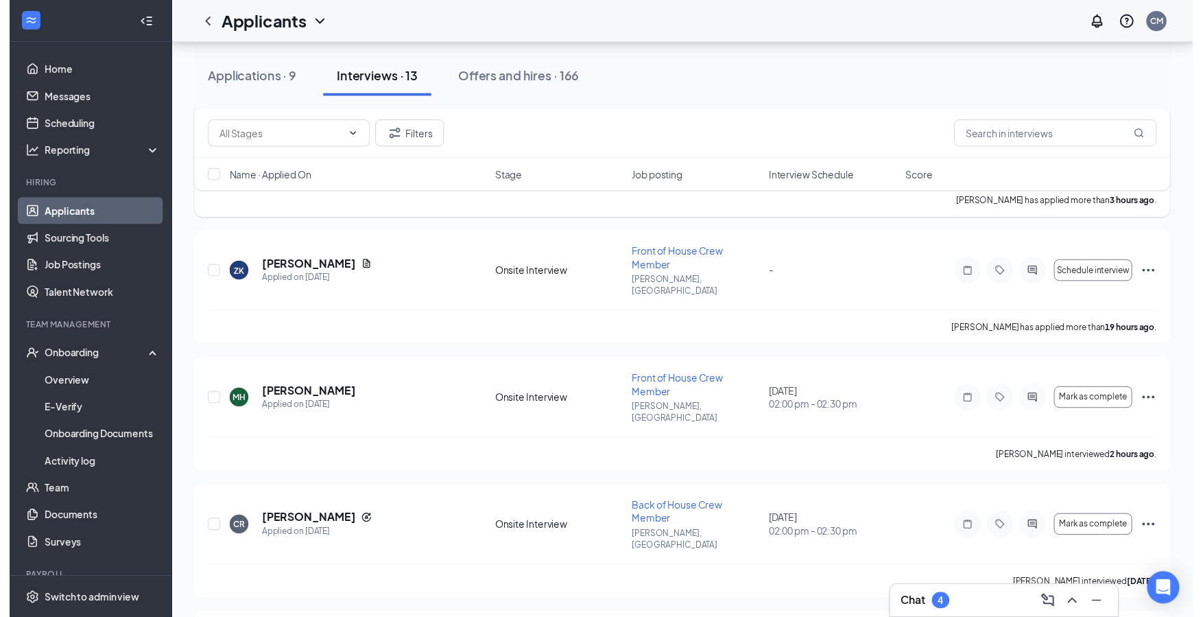
scroll to position [206, 0]
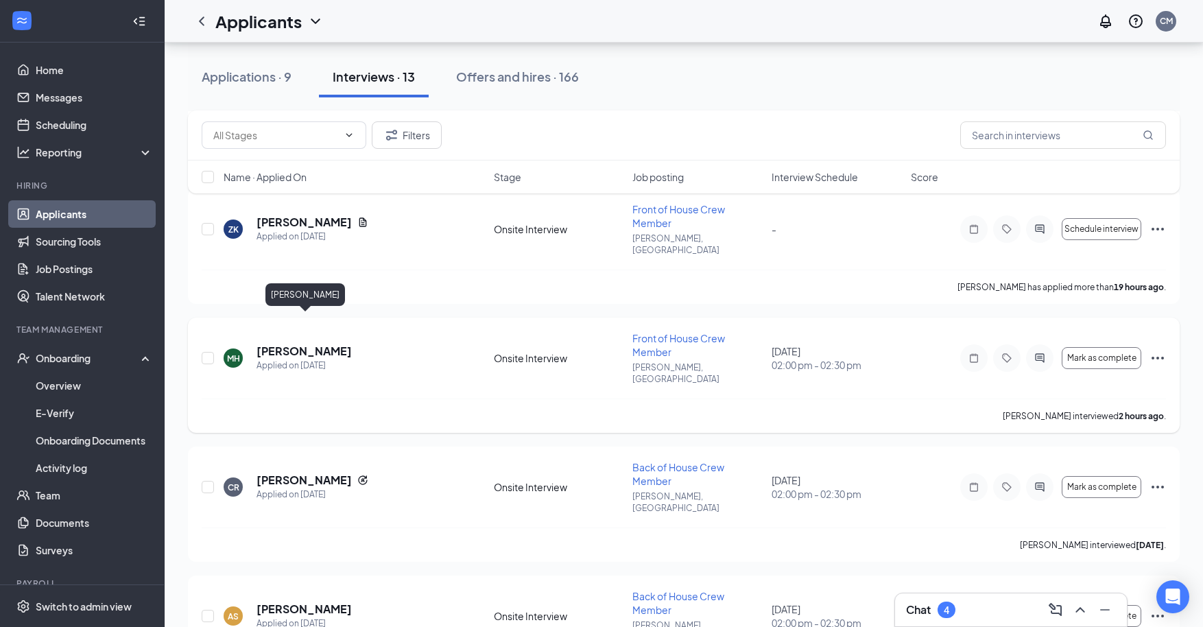
click at [306, 344] on h5 "[PERSON_NAME]" at bounding box center [303, 351] width 95 height 15
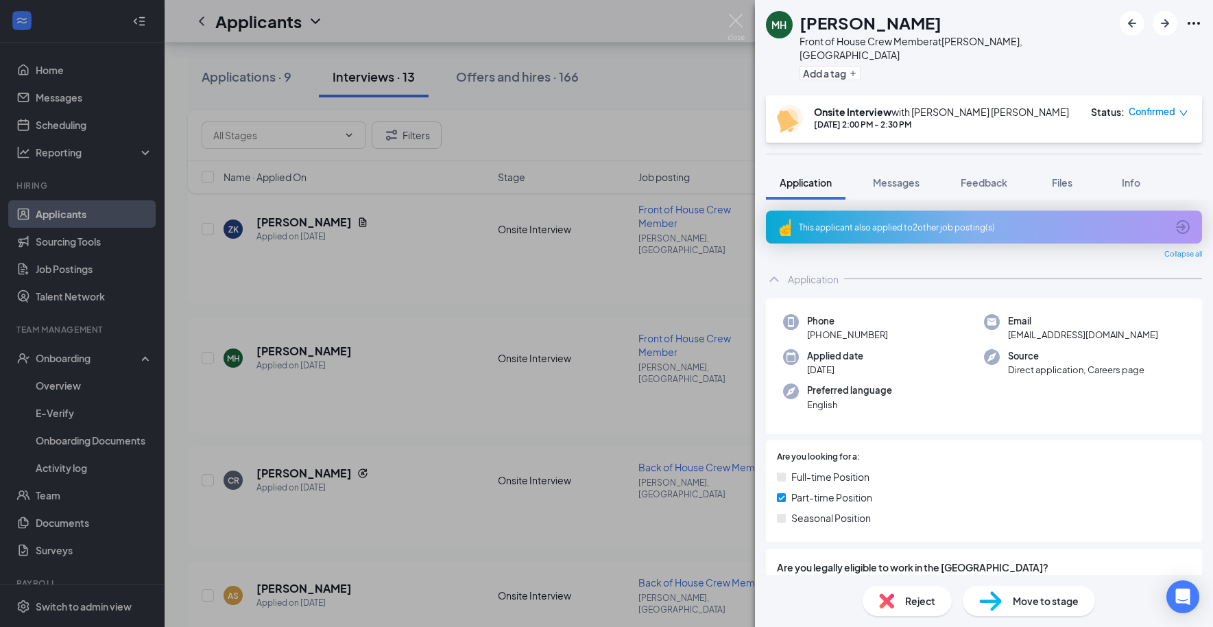
click at [1027, 599] on span "Move to stage" at bounding box center [1046, 600] width 66 height 15
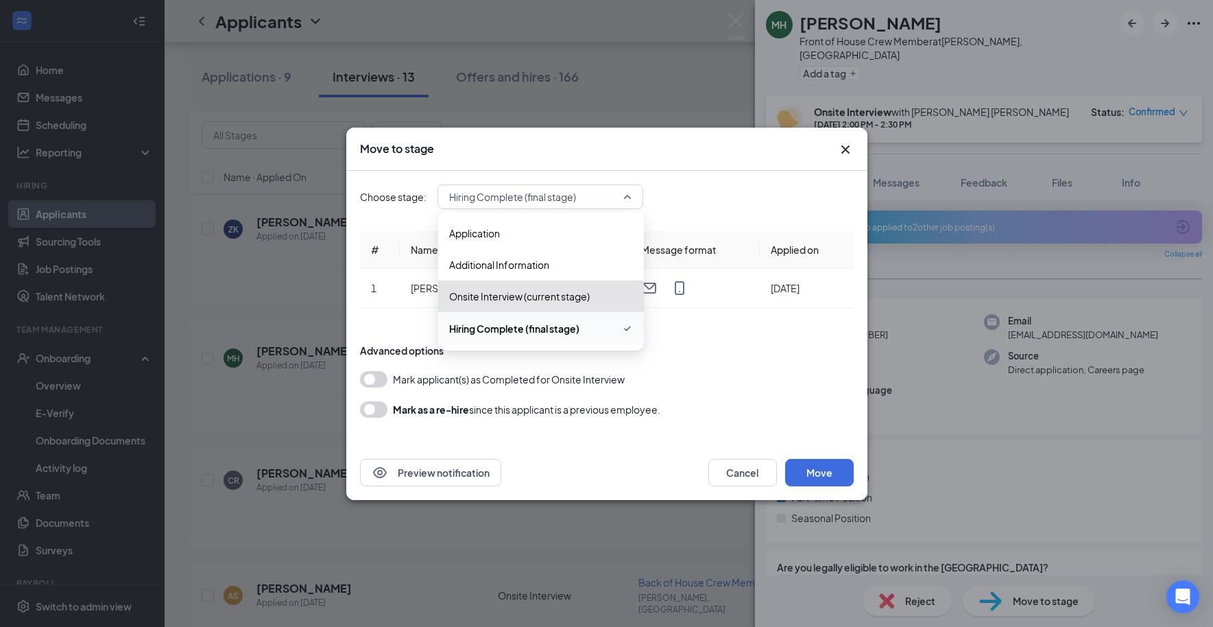
click at [631, 193] on span "Hiring Complete (final stage)" at bounding box center [540, 197] width 182 height 21
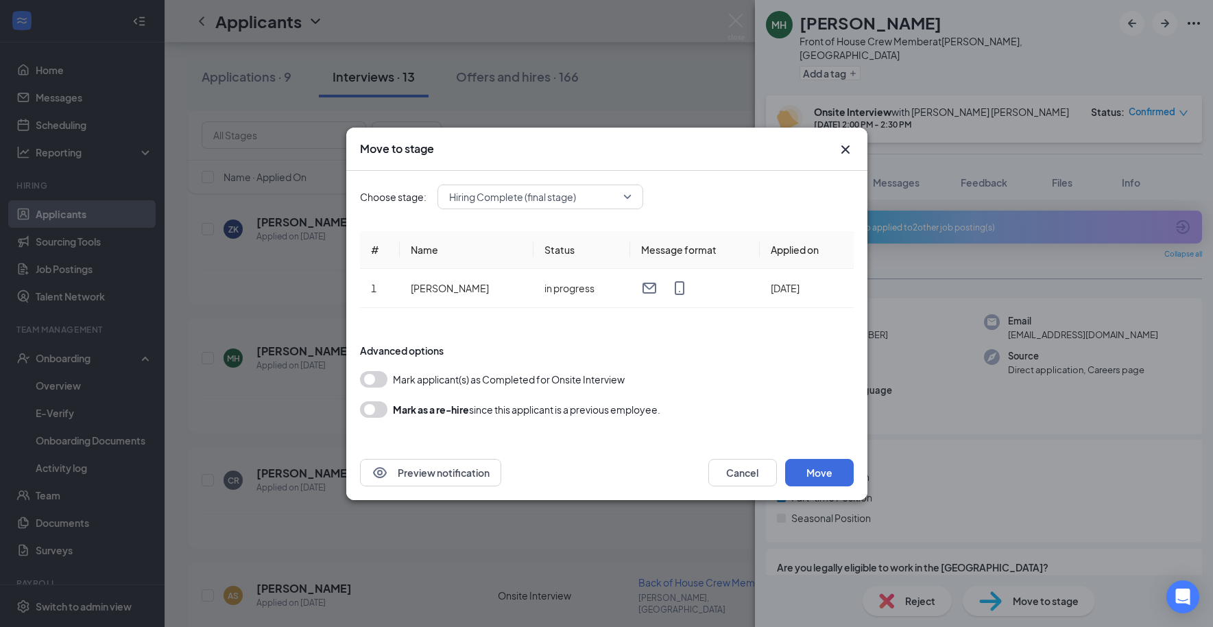
drag, startPoint x: 737, startPoint y: 376, endPoint x: 790, endPoint y: 421, distance: 70.1
click at [756, 394] on form "Advanced options Mark applicant(s) as Completed for Onsite Interview [PERSON_NA…" at bounding box center [607, 381] width 494 height 102
click at [817, 463] on button "Move" at bounding box center [819, 472] width 69 height 27
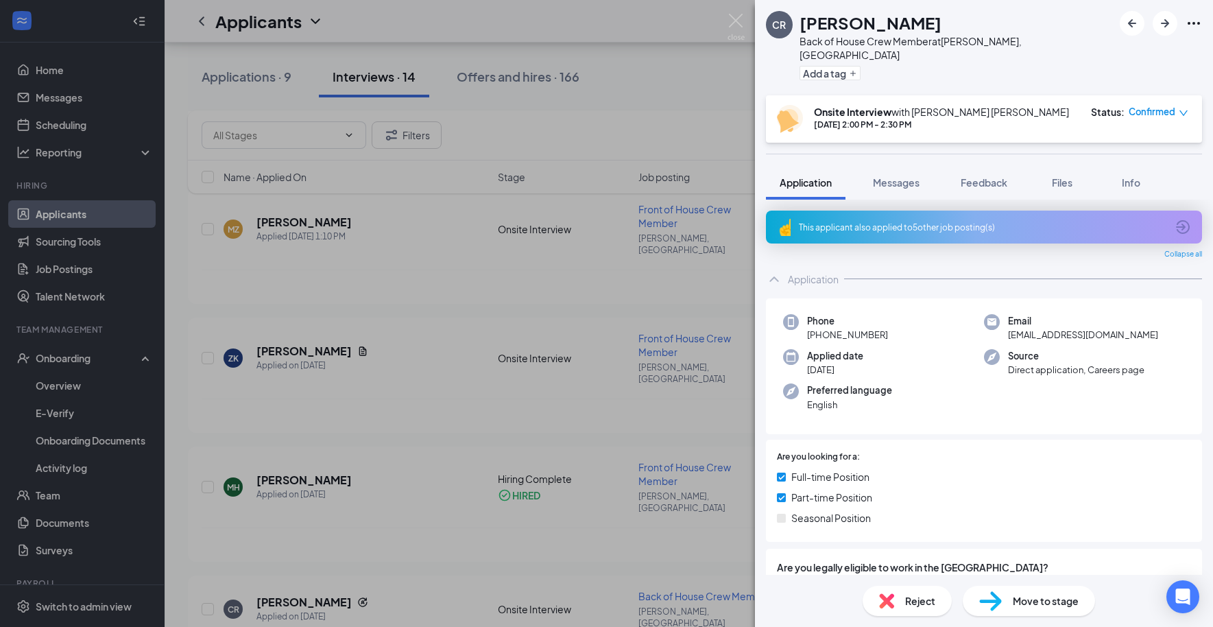
click at [71, 359] on div "CR [PERSON_NAME] Back of House Crew Member at [PERSON_NAME], [GEOGRAPHIC_DATA] …" at bounding box center [606, 313] width 1213 height 627
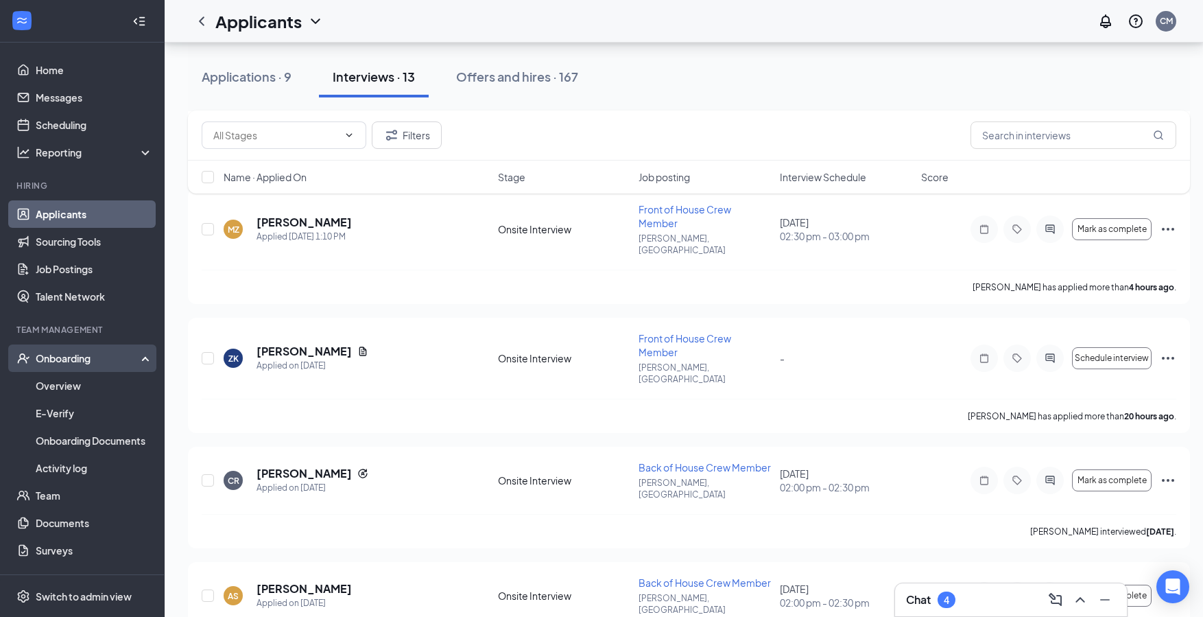
click at [99, 355] on div "Onboarding" at bounding box center [89, 358] width 106 height 14
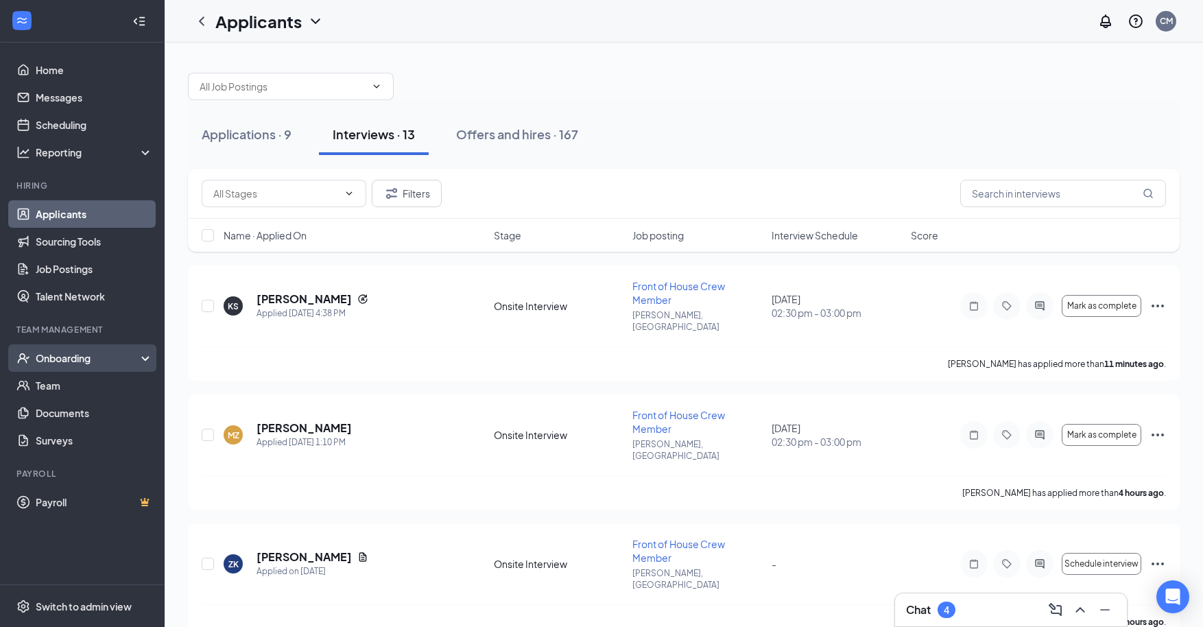
click at [77, 353] on div "Onboarding" at bounding box center [89, 358] width 106 height 14
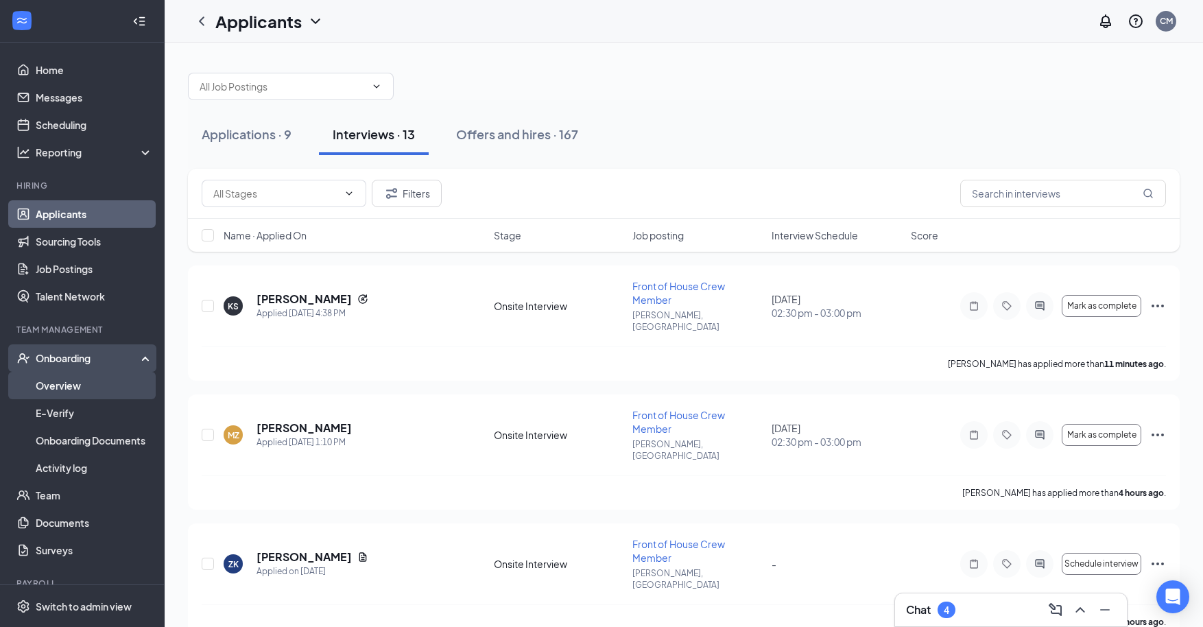
click at [64, 383] on link "Overview" at bounding box center [94, 385] width 117 height 27
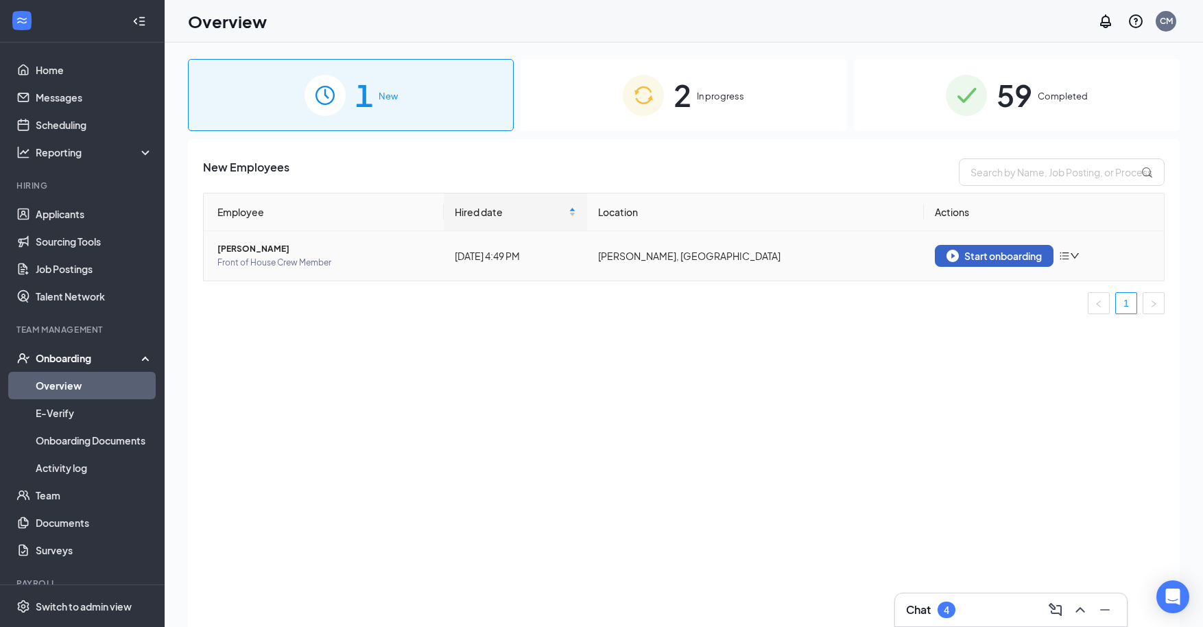
click at [1010, 256] on div "Start onboarding" at bounding box center [993, 256] width 95 height 12
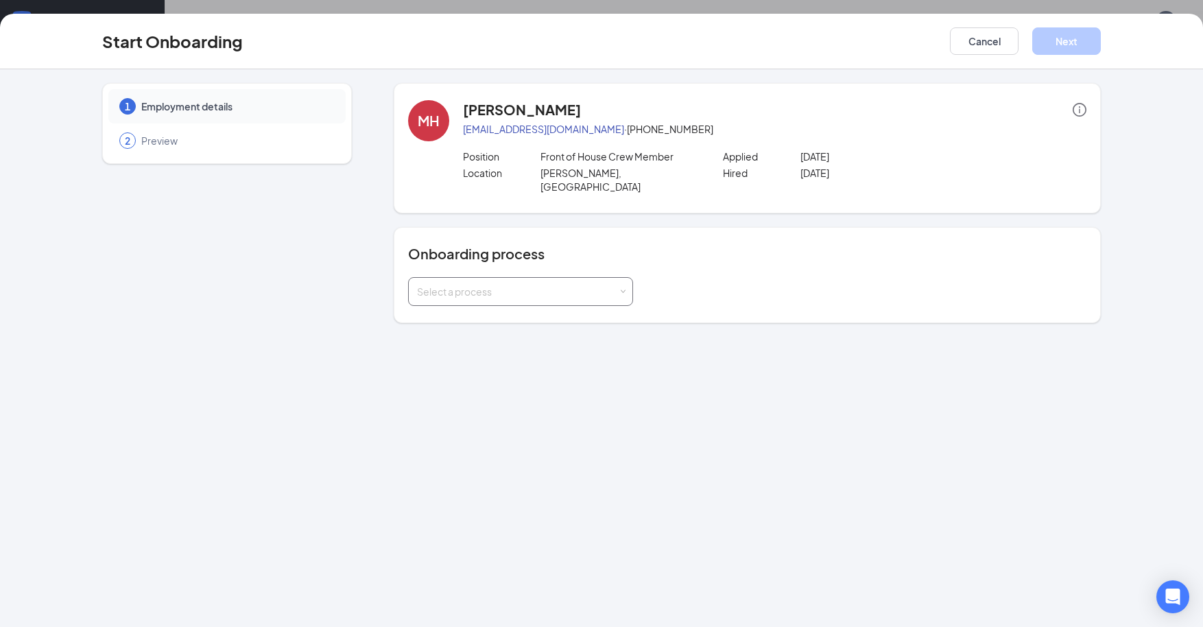
click at [618, 278] on div "Select a process" at bounding box center [520, 291] width 207 height 27
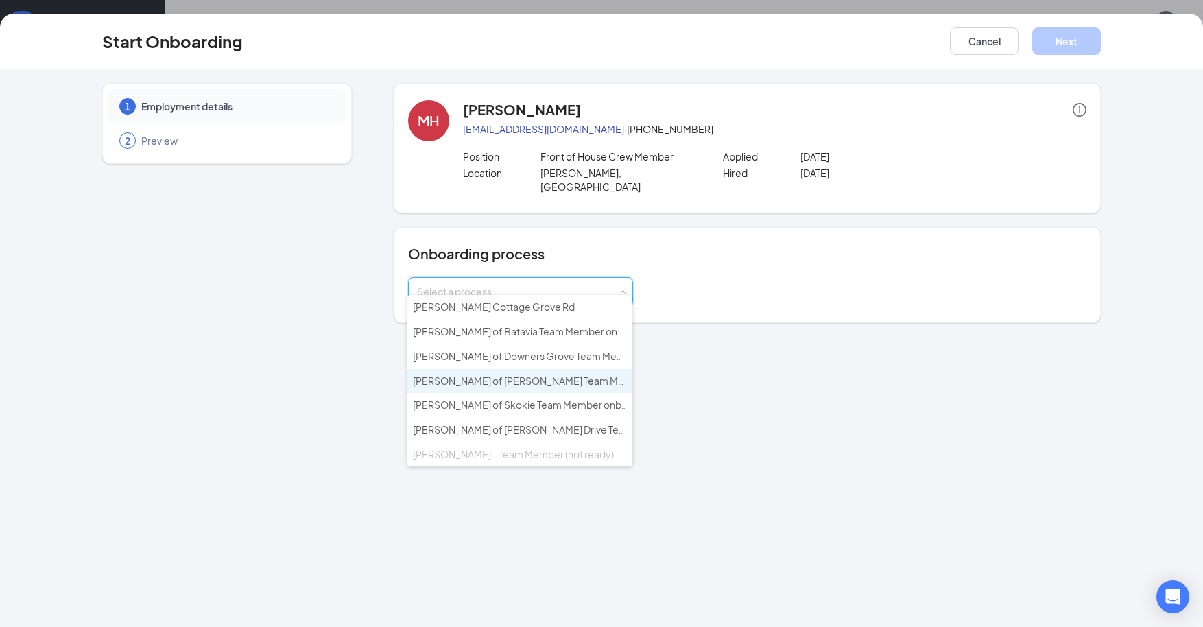
click at [518, 378] on span "[PERSON_NAME] of [PERSON_NAME] Team Member onboarding" at bounding box center [558, 380] width 290 height 12
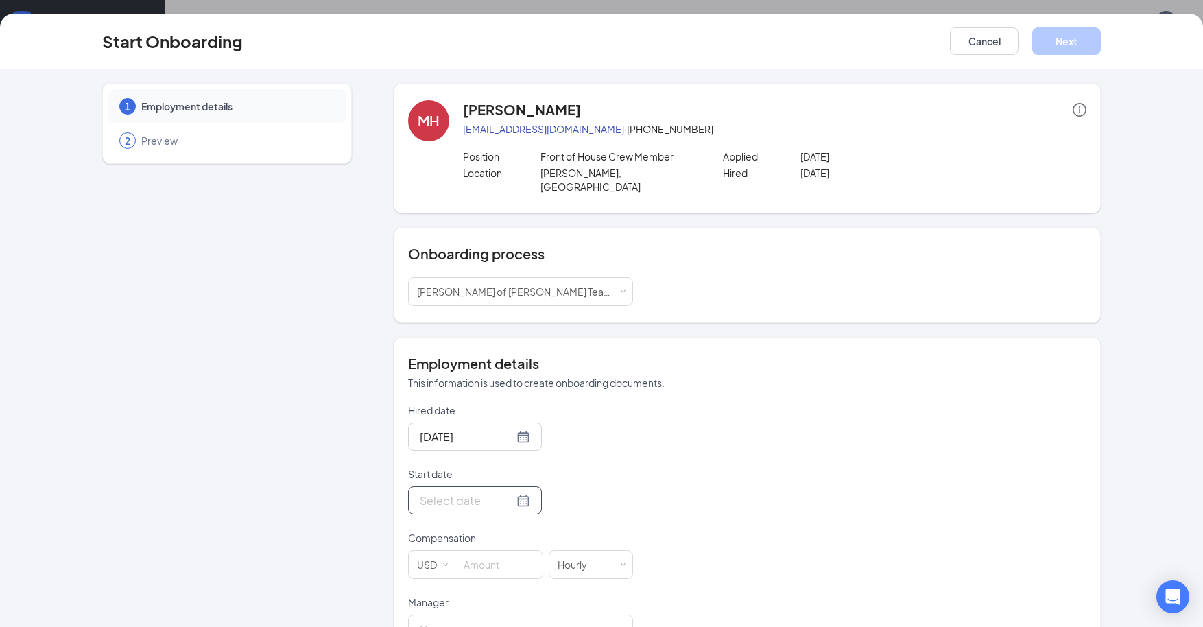
click at [506, 492] on div at bounding box center [475, 500] width 110 height 17
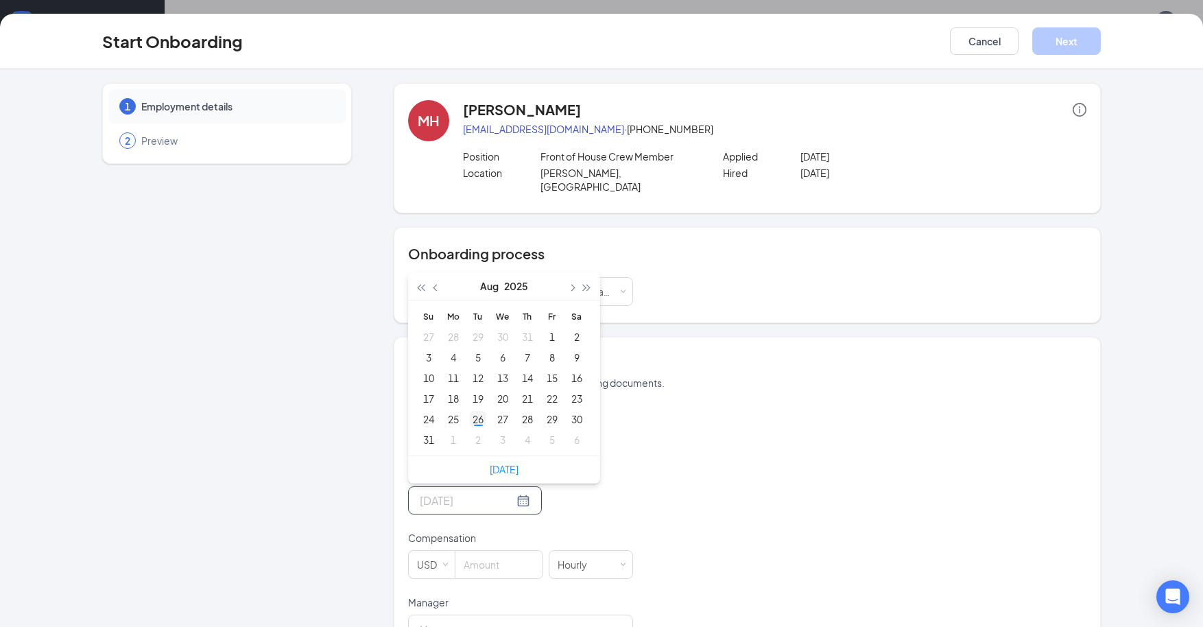
type input "[DATE]"
drag, startPoint x: 475, startPoint y: 408, endPoint x: 503, endPoint y: 412, distance: 29.1
click at [475, 411] on div "26" at bounding box center [478, 419] width 16 height 16
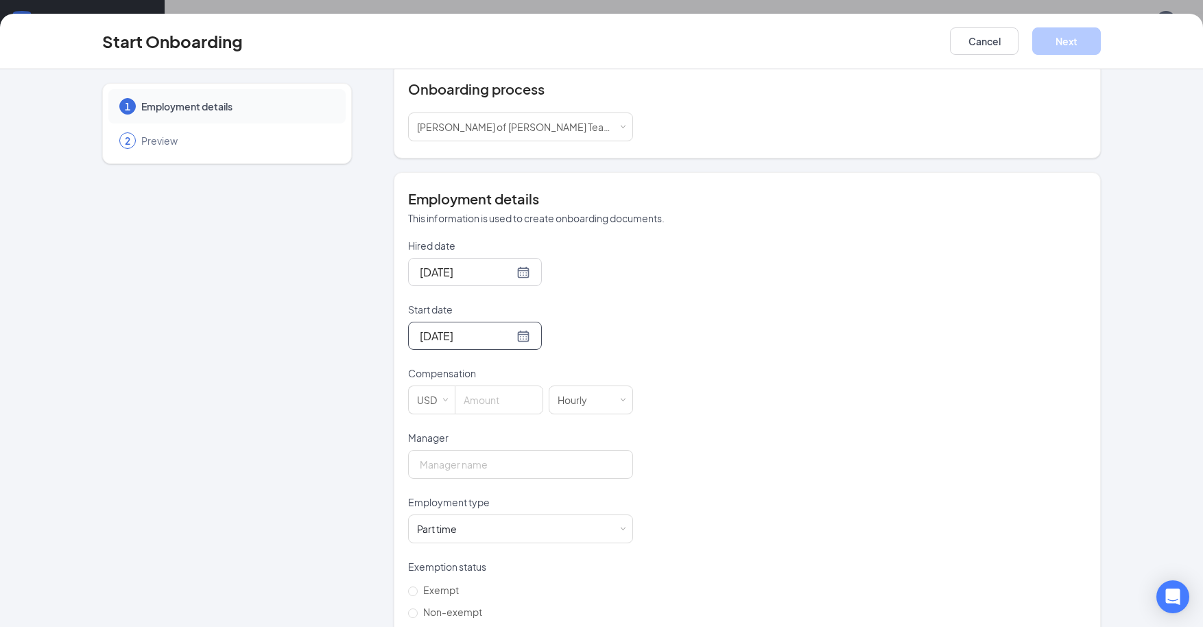
scroll to position [178, 0]
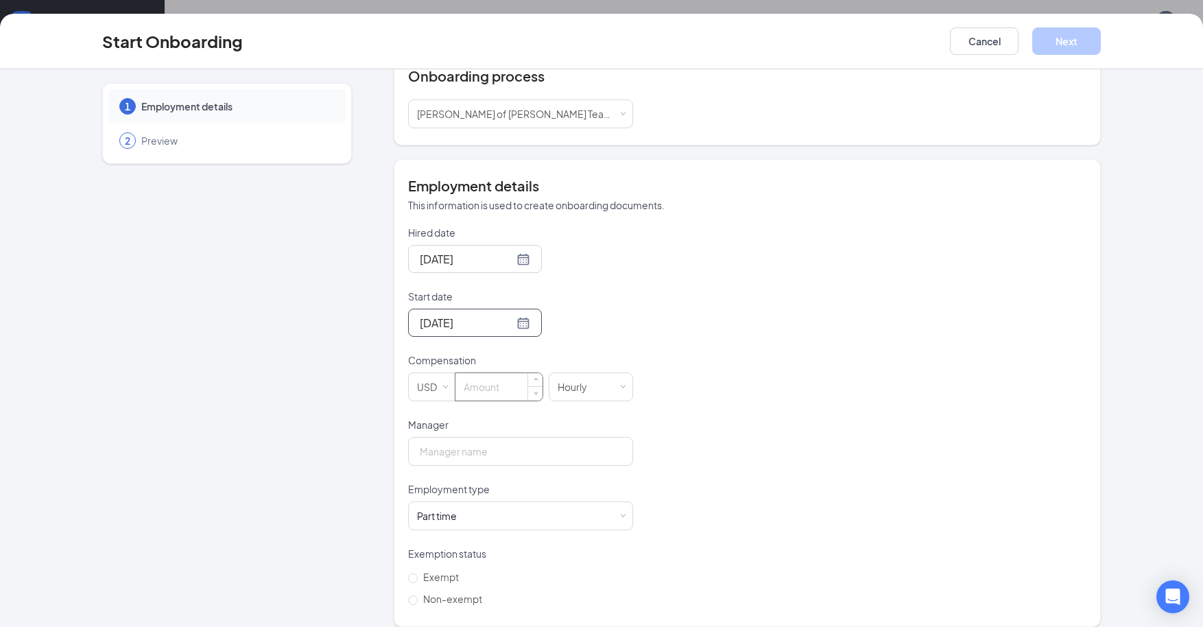
click at [508, 373] on input at bounding box center [498, 386] width 87 height 27
type input "16"
drag, startPoint x: 779, startPoint y: 399, endPoint x: 765, endPoint y: 404, distance: 15.2
click at [778, 399] on div "Hired date [DATE] Start date [DATE] [DATE] Su Mo Tu We Th Fr Sa 27 28 29 30 31 …" at bounding box center [747, 418] width 678 height 384
click at [502, 437] on input "Manager" at bounding box center [520, 451] width 225 height 29
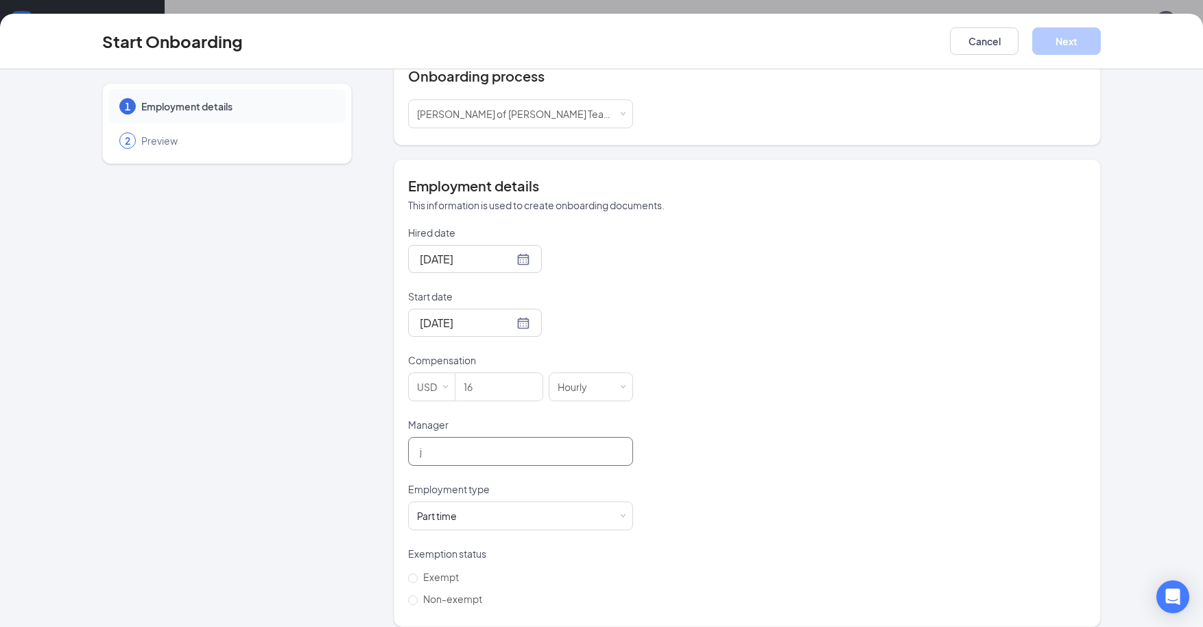
type input "[PERSON_NAME]"
click at [408, 595] on input "Non-exempt" at bounding box center [413, 600] width 10 height 10
radio input "true"
click at [1072, 34] on button "Next" at bounding box center [1066, 40] width 69 height 27
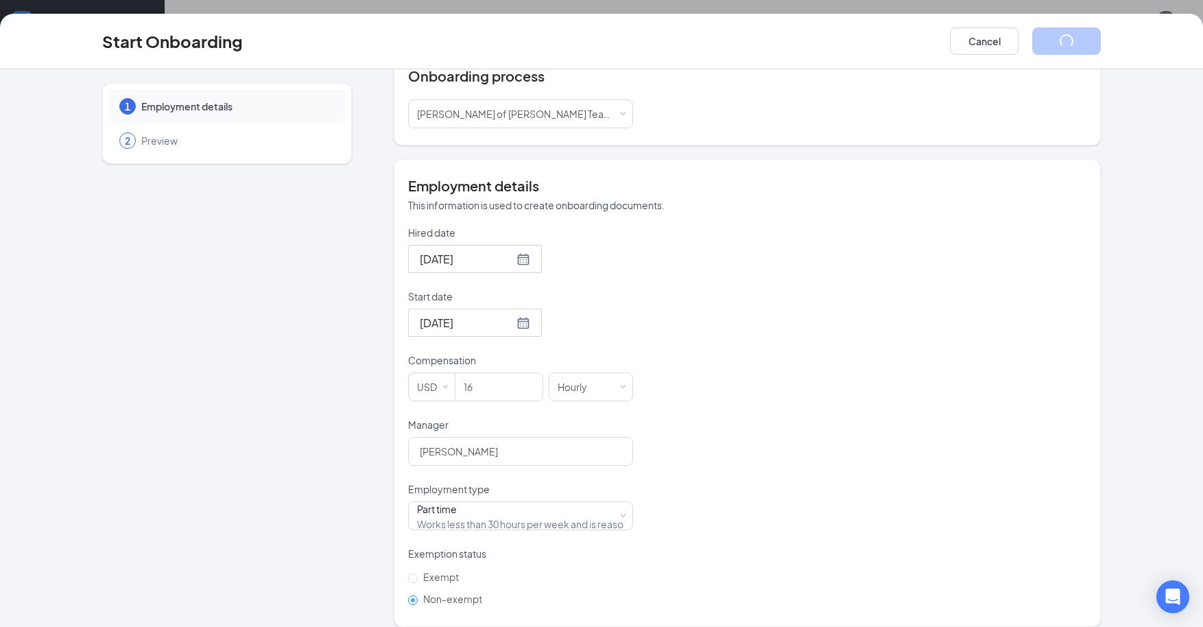
scroll to position [0, 0]
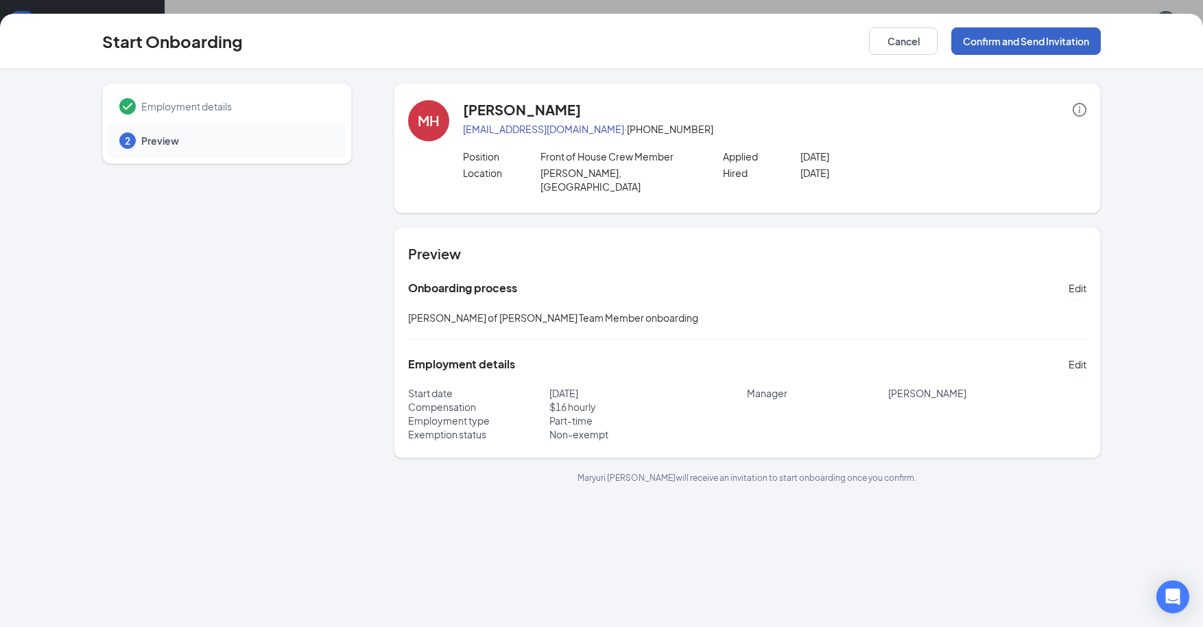
click at [1038, 43] on button "Confirm and Send Invitation" at bounding box center [1026, 40] width 150 height 27
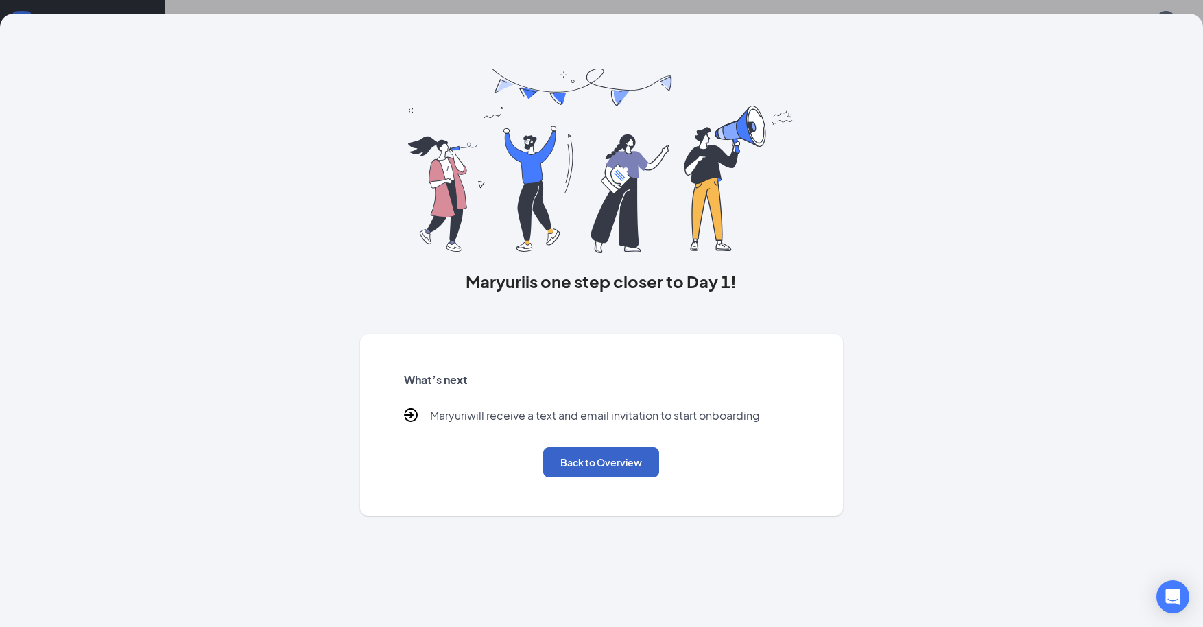
click at [601, 463] on button "Back to Overview" at bounding box center [601, 462] width 116 height 30
